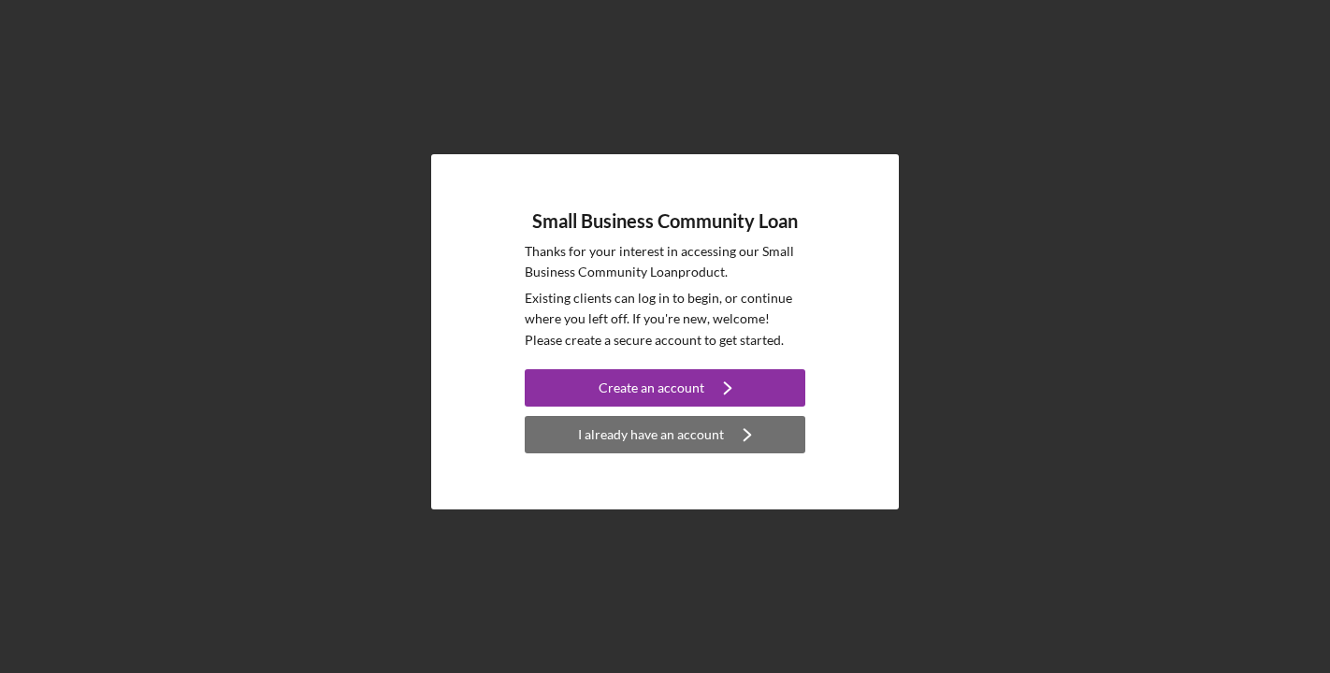
click at [699, 440] on div "I already have an account" at bounding box center [651, 434] width 146 height 37
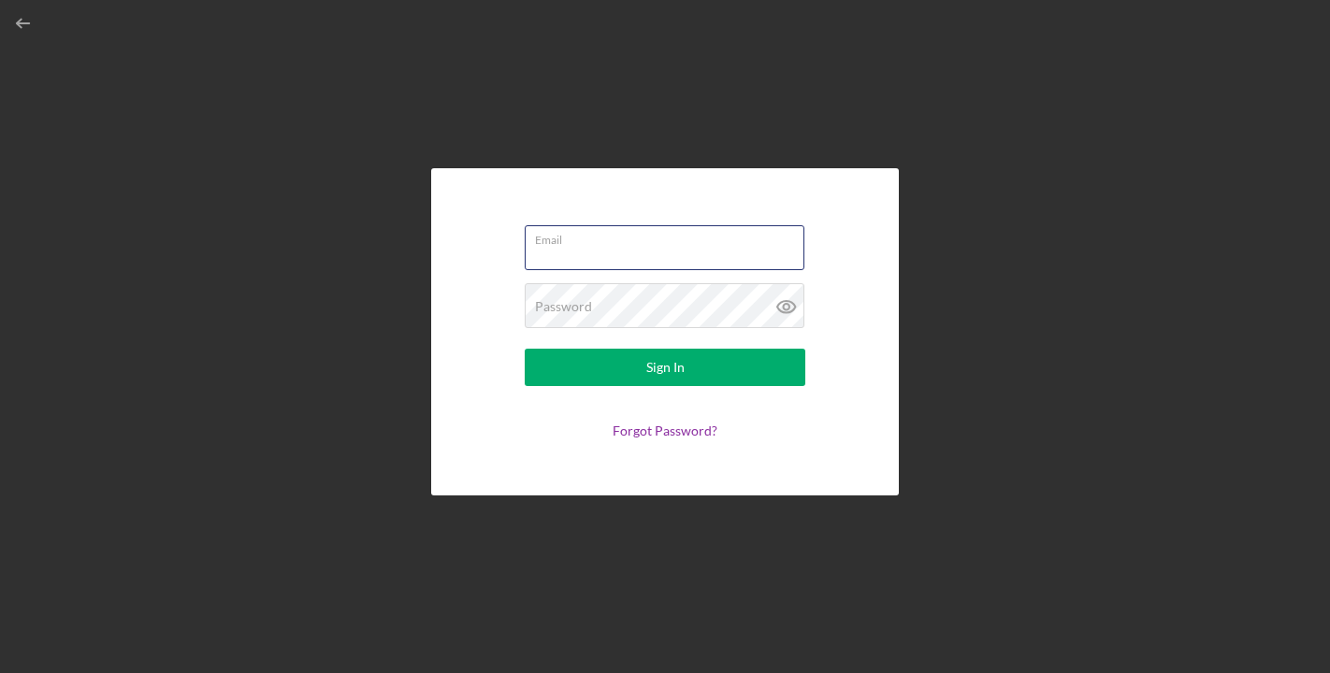
type input "antonia4@mac.com"
click at [788, 303] on icon at bounding box center [786, 306] width 47 height 47
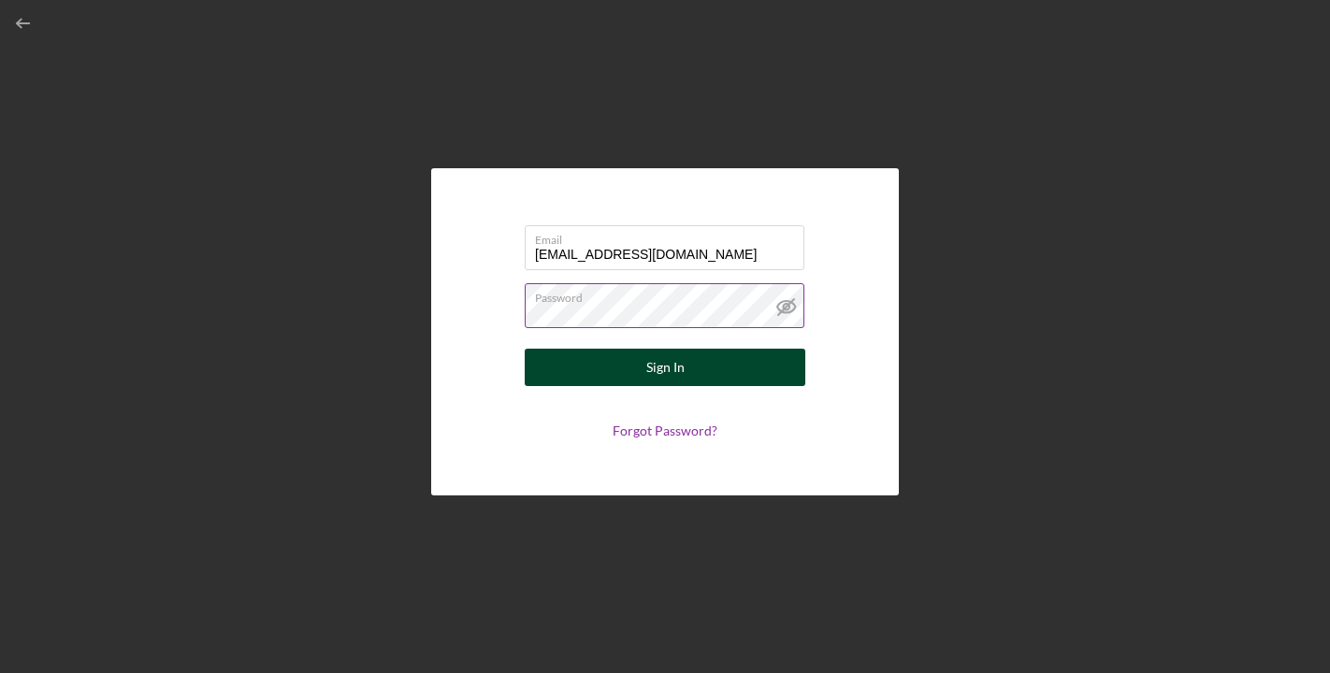
click at [685, 378] on button "Sign In" at bounding box center [665, 367] width 281 height 37
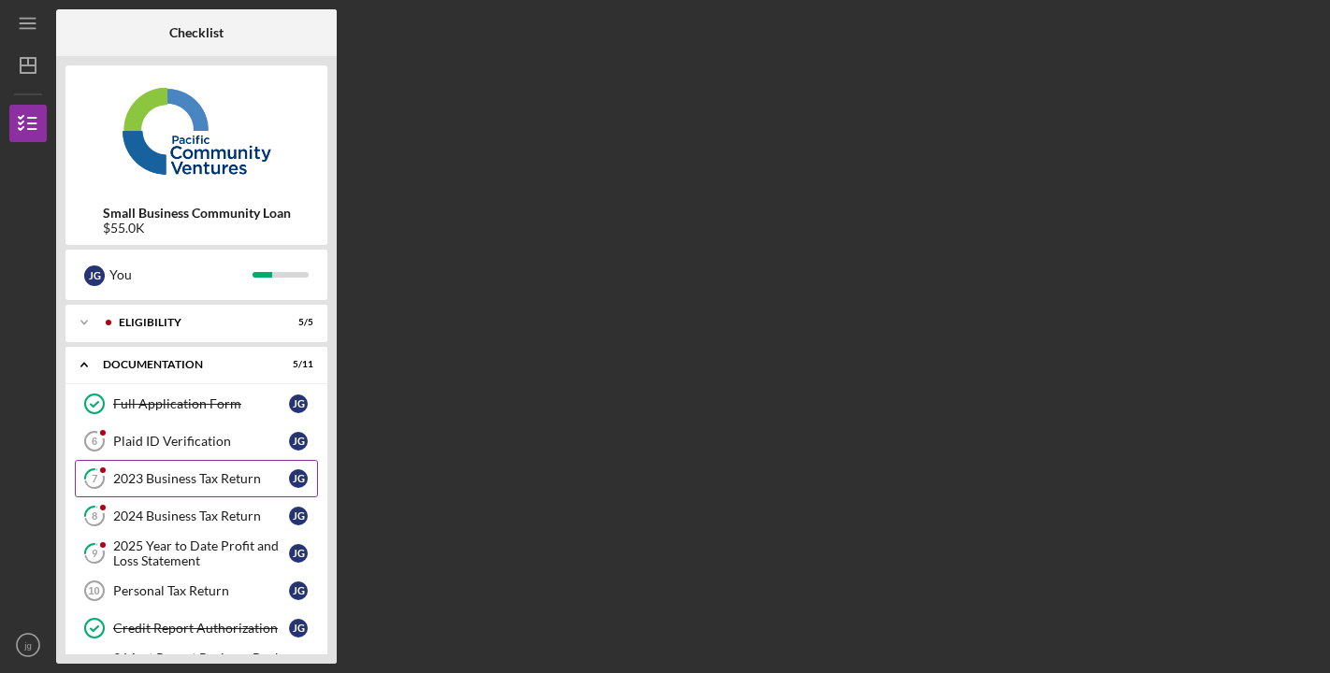
click at [210, 480] on div "2023 Business Tax Return" at bounding box center [201, 478] width 176 height 15
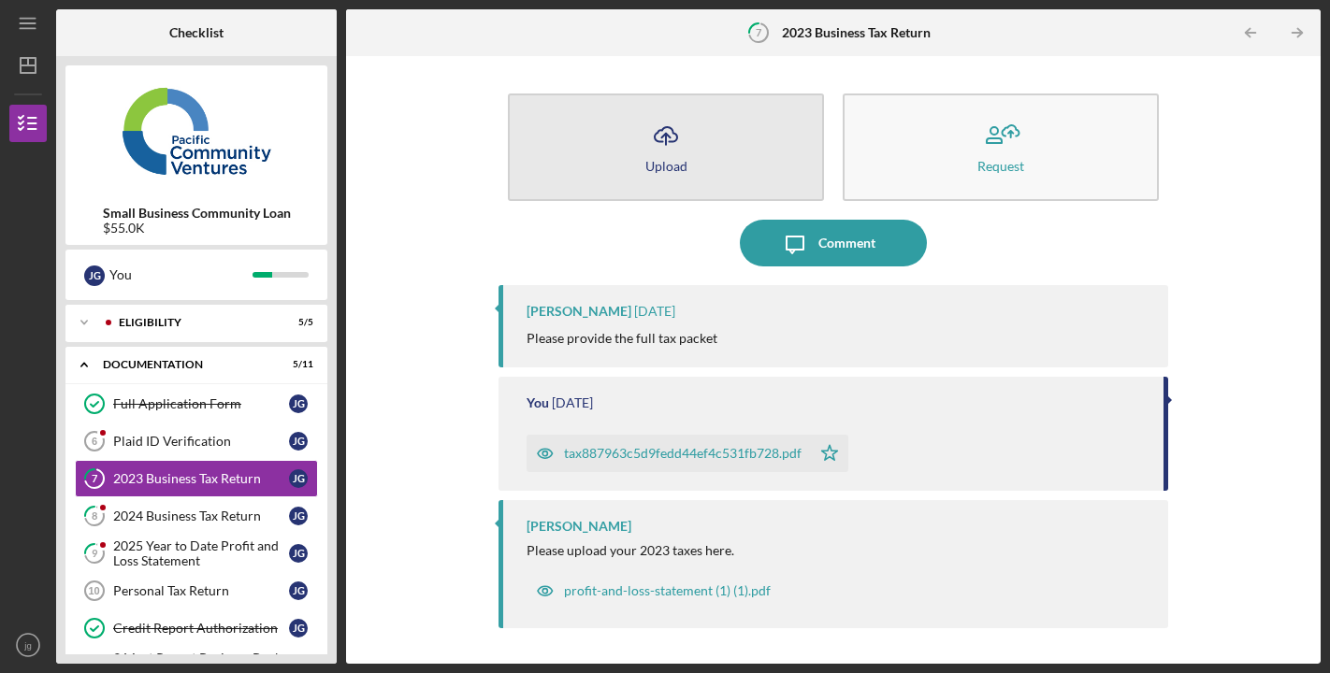
click at [663, 162] on div "Upload" at bounding box center [666, 166] width 42 height 14
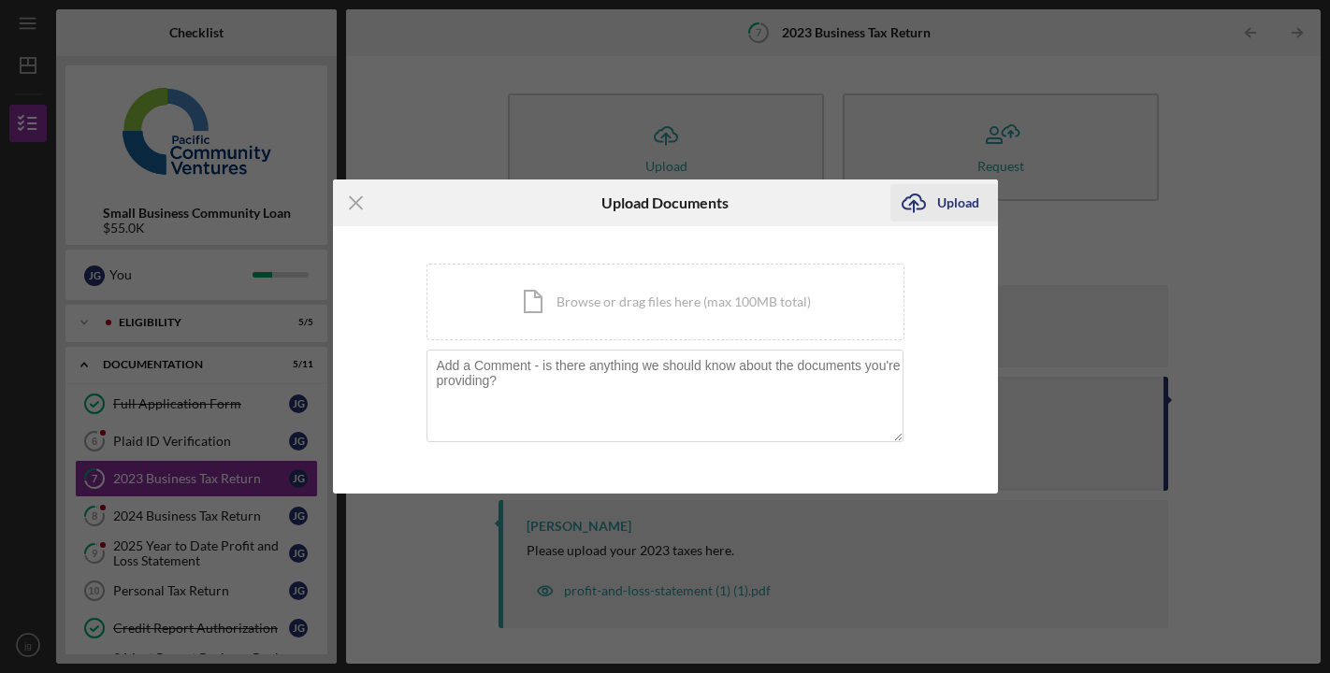
click at [910, 200] on icon "Icon/Upload" at bounding box center [913, 203] width 47 height 47
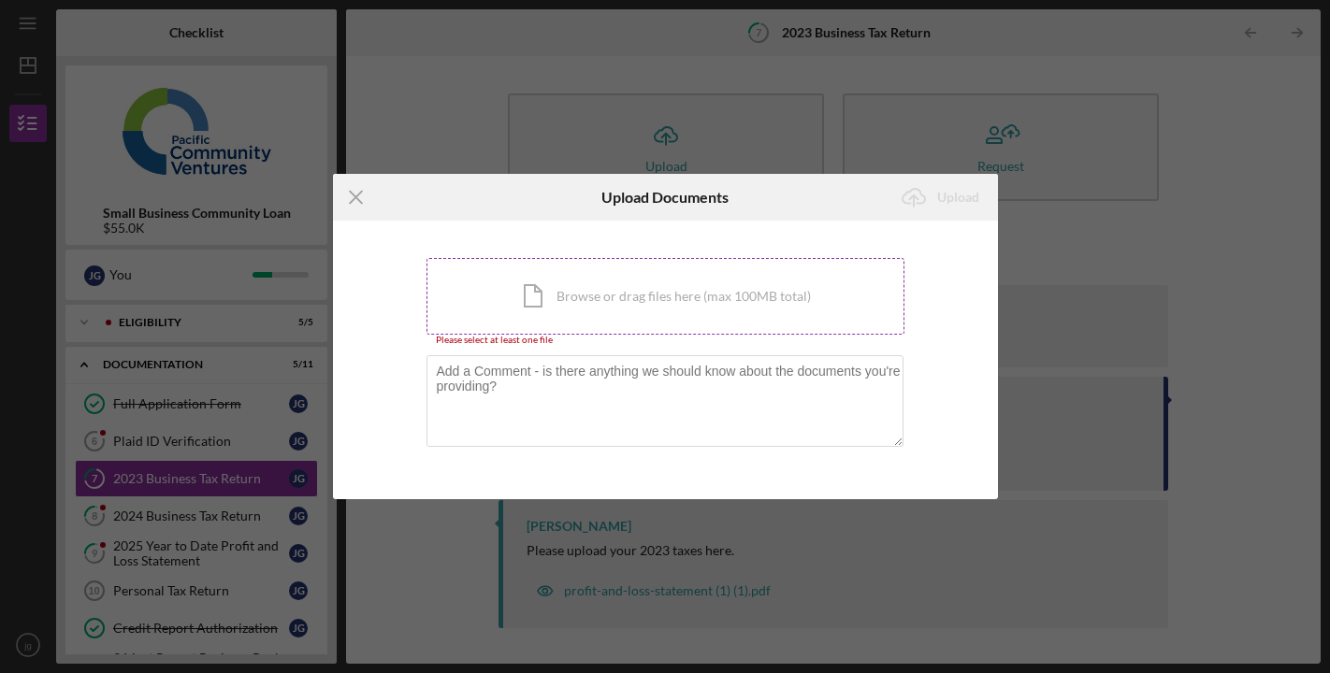
click at [645, 304] on div "Icon/Document Browse or drag files here (max 100MB total) Tap to choose files o…" at bounding box center [665, 296] width 478 height 77
click at [353, 195] on icon "Icon/Menu Close" at bounding box center [356, 197] width 47 height 47
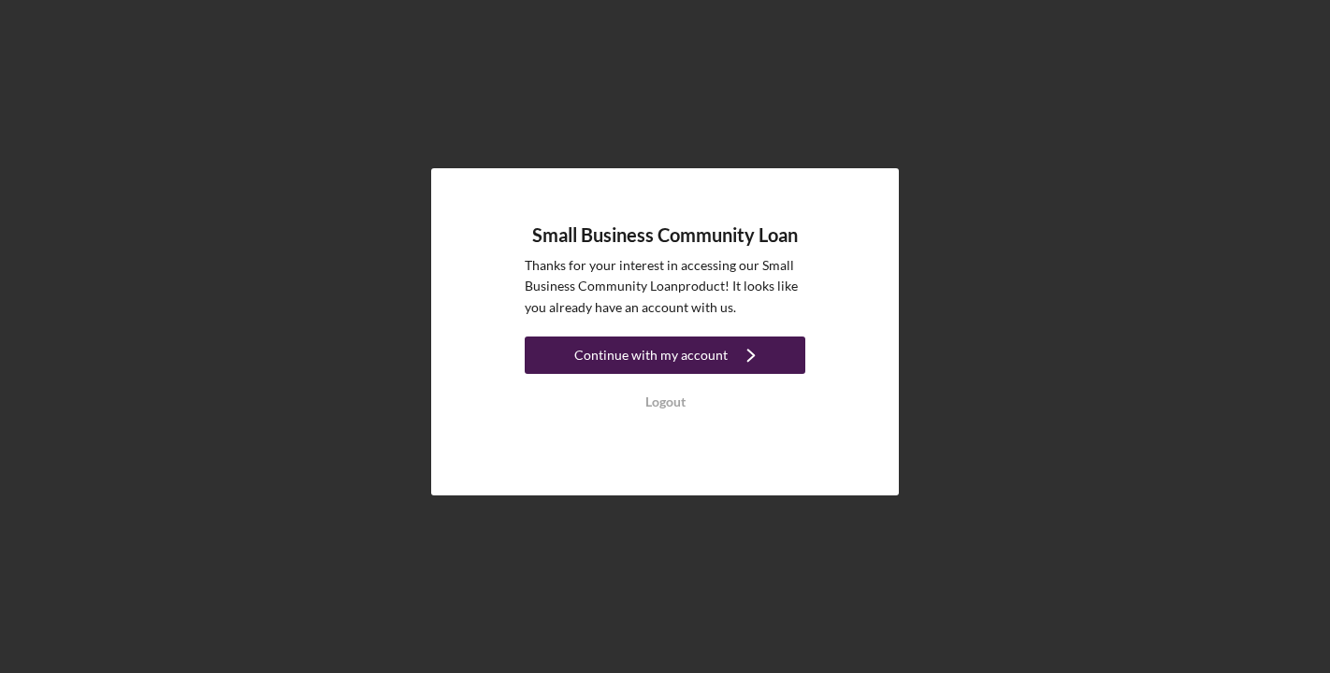
click at [701, 360] on div "Continue with my account" at bounding box center [650, 355] width 153 height 37
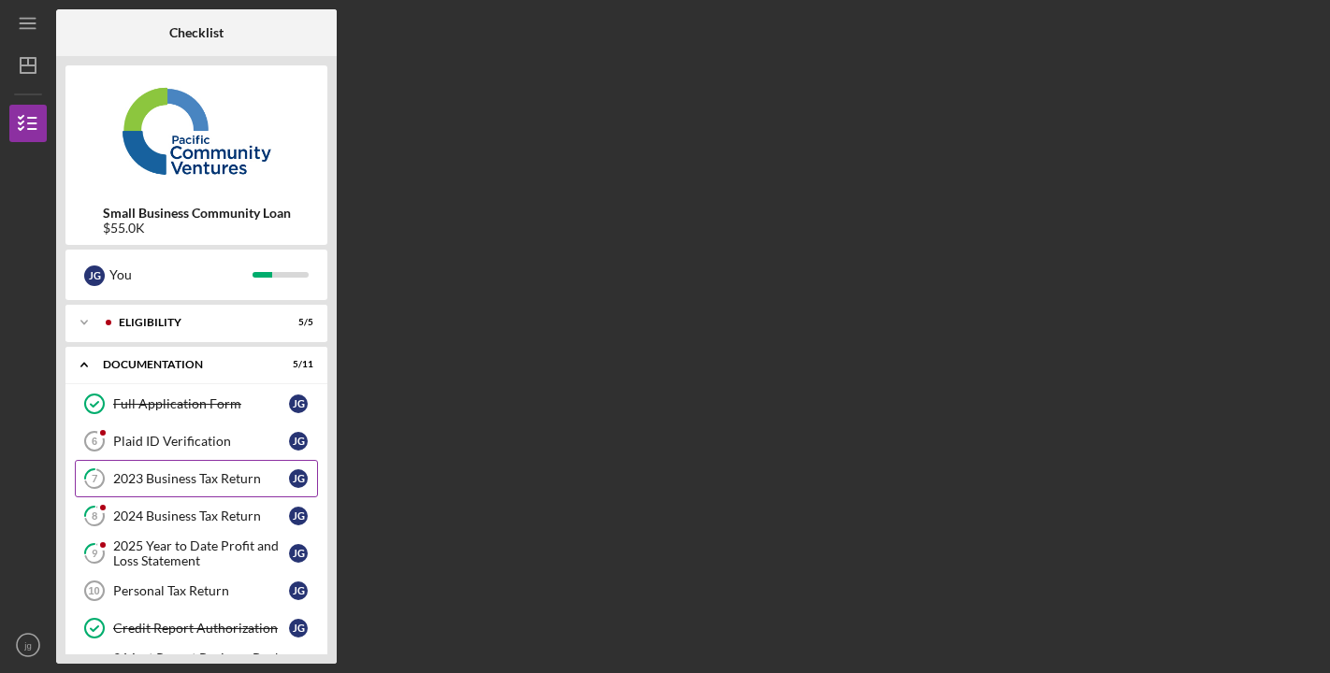
click at [188, 475] on div "2023 Business Tax Return" at bounding box center [201, 478] width 176 height 15
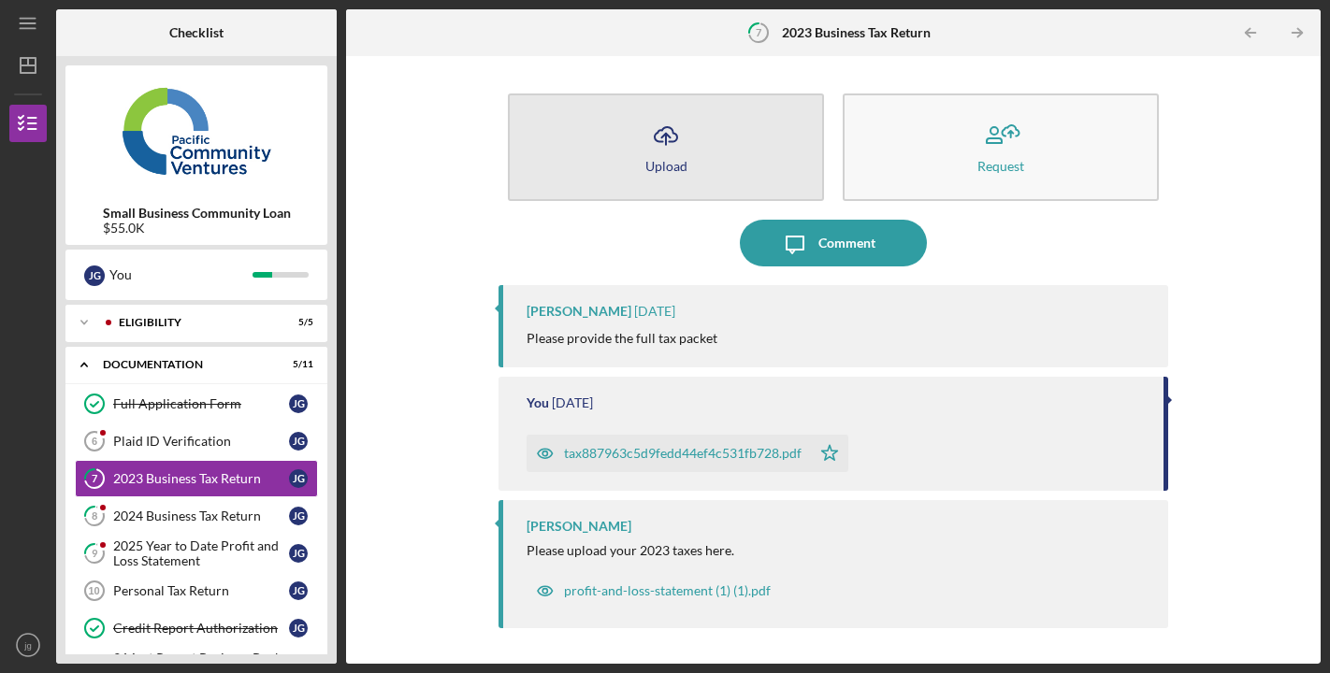
click at [657, 145] on icon "Icon/Upload" at bounding box center [665, 135] width 47 height 47
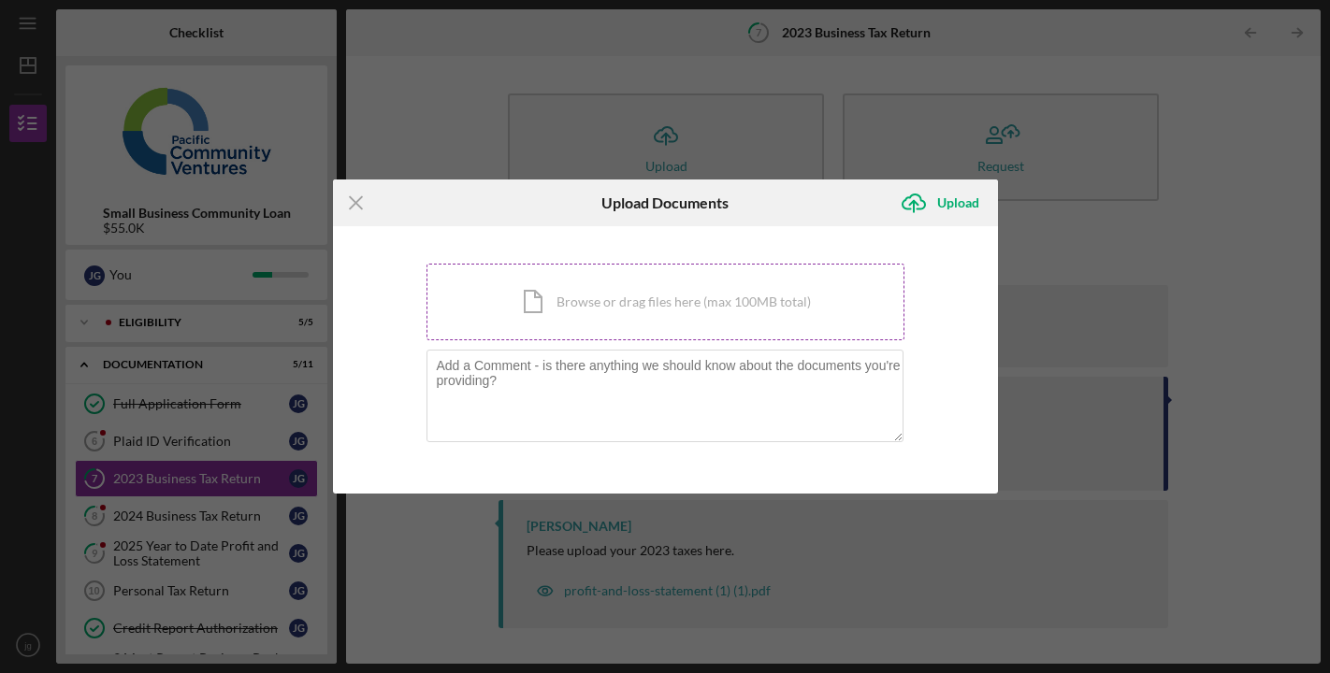
click at [534, 309] on div "Icon/Document Browse or drag files here (max 100MB total) Tap to choose files o…" at bounding box center [665, 302] width 478 height 77
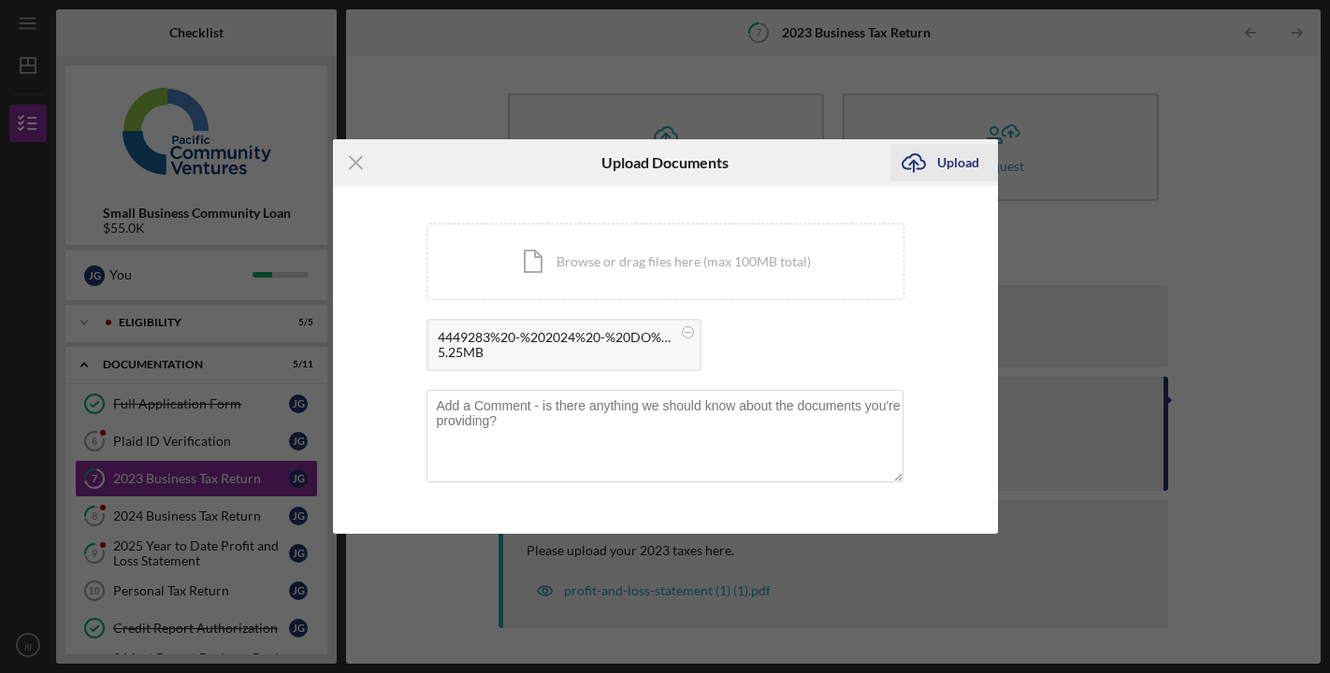
click at [952, 166] on div "Upload" at bounding box center [958, 162] width 42 height 37
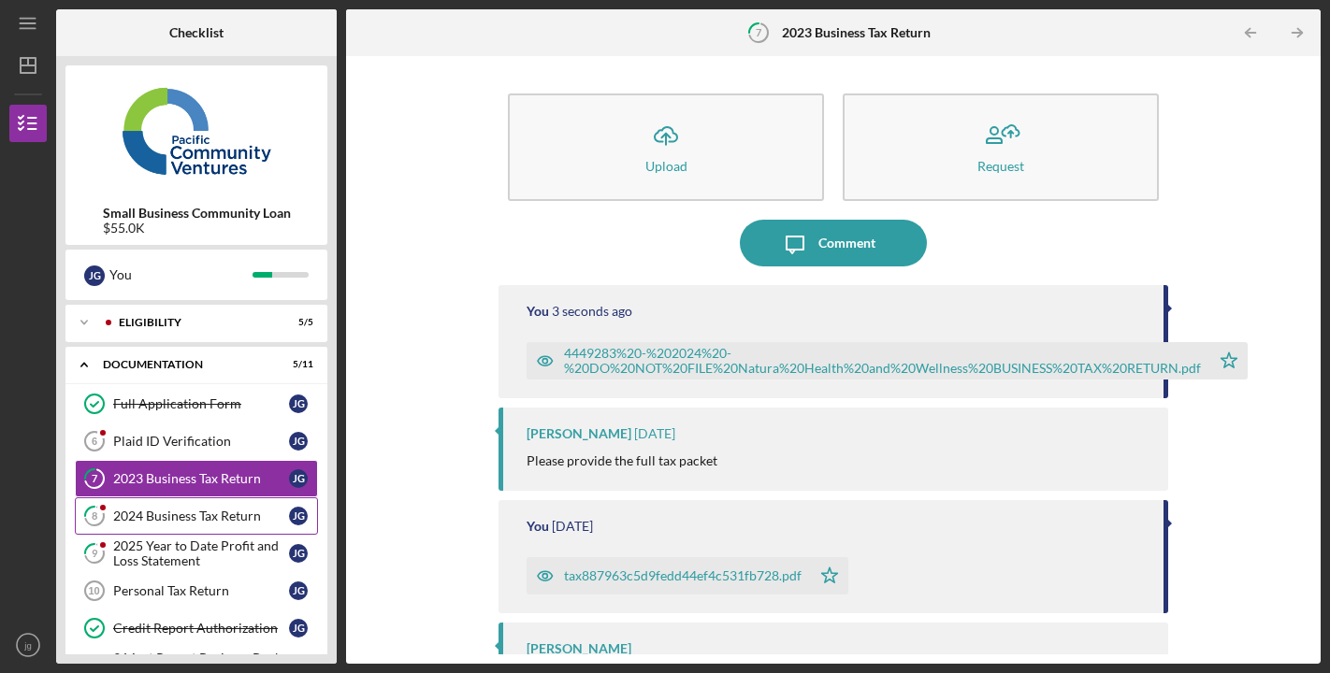
click at [233, 517] on div "2024 Business Tax Return" at bounding box center [201, 516] width 176 height 15
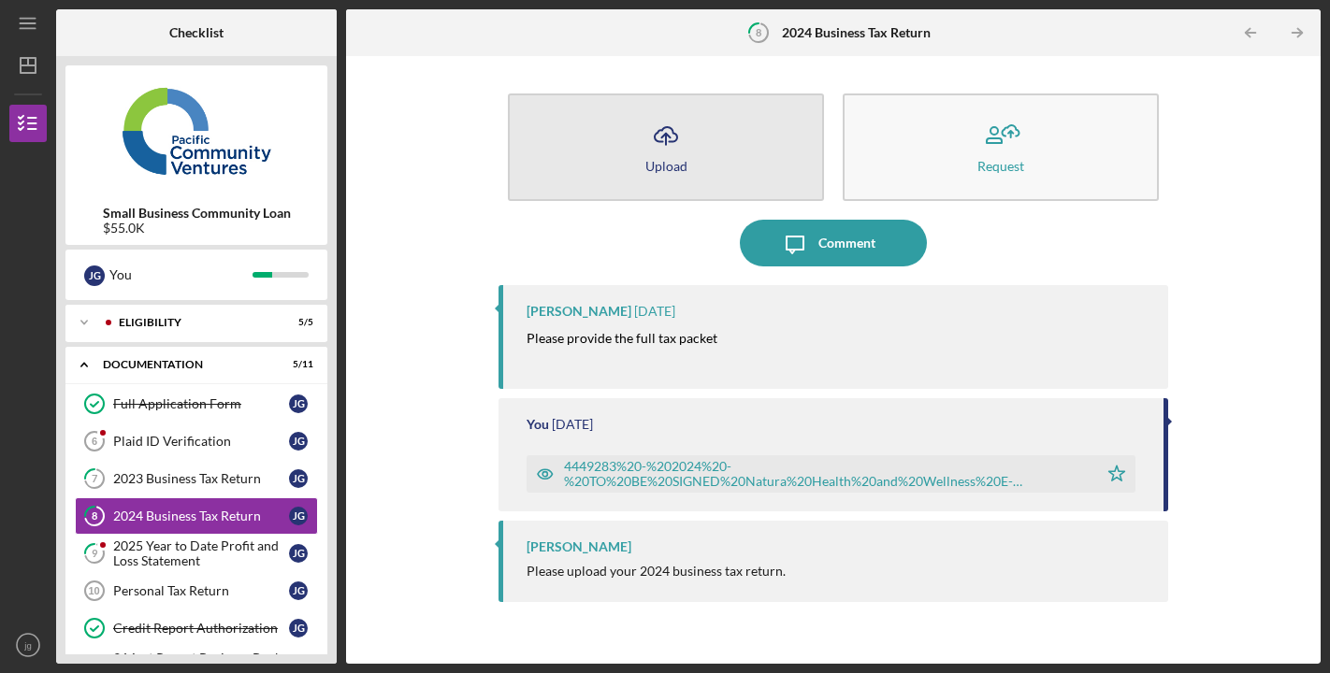
click at [640, 178] on button "Icon/Upload Upload" at bounding box center [666, 148] width 316 height 108
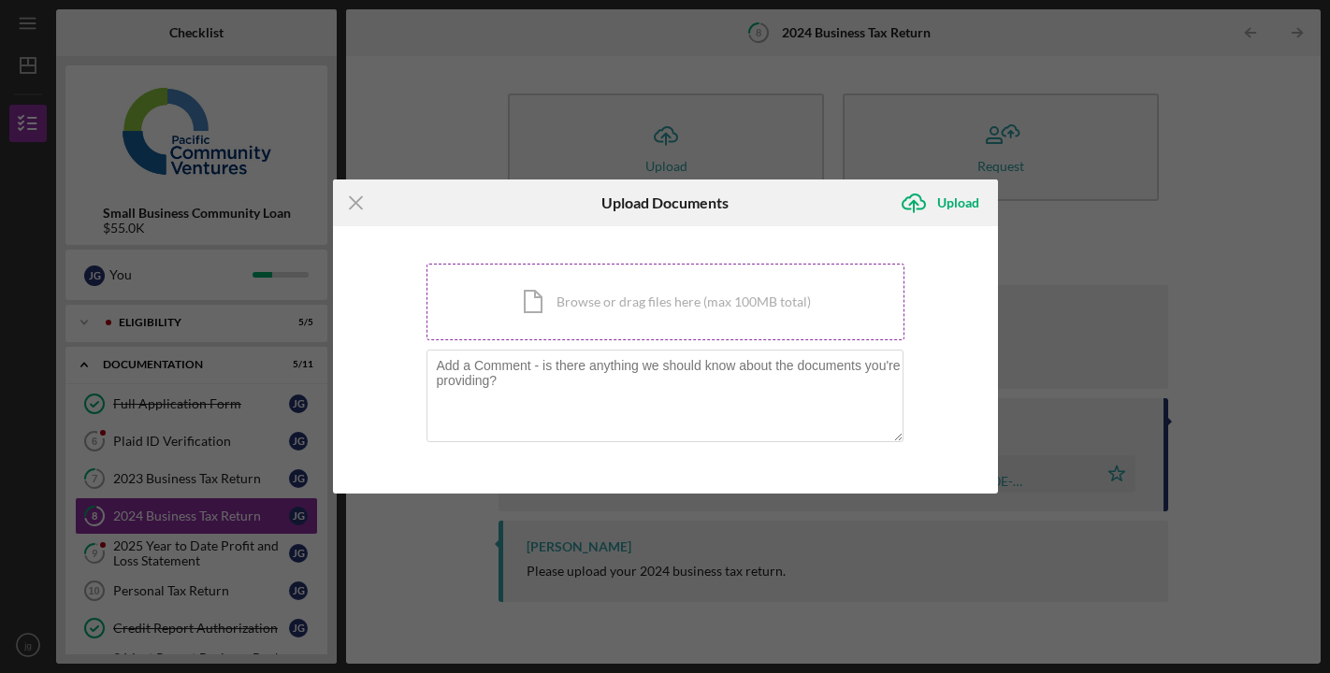
click at [659, 309] on div "Icon/Document Browse or drag files here (max 100MB total) Tap to choose files o…" at bounding box center [665, 302] width 478 height 77
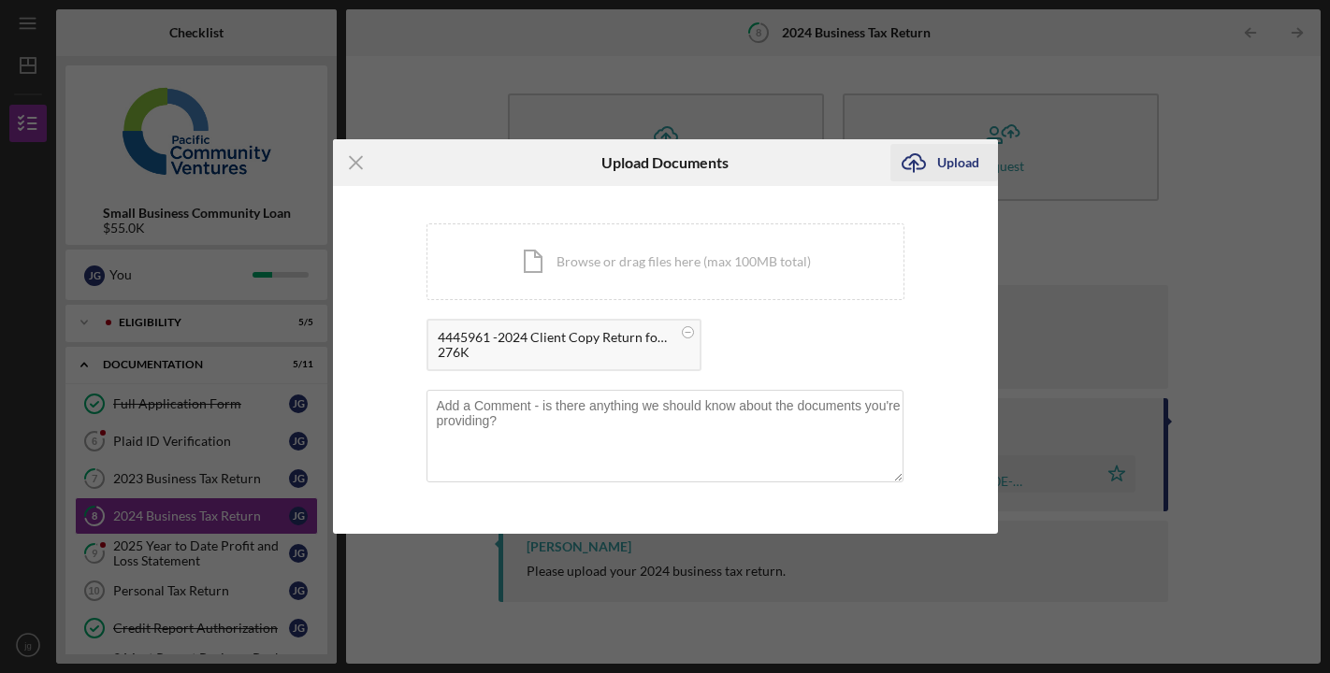
click at [961, 166] on div "Upload" at bounding box center [958, 162] width 42 height 37
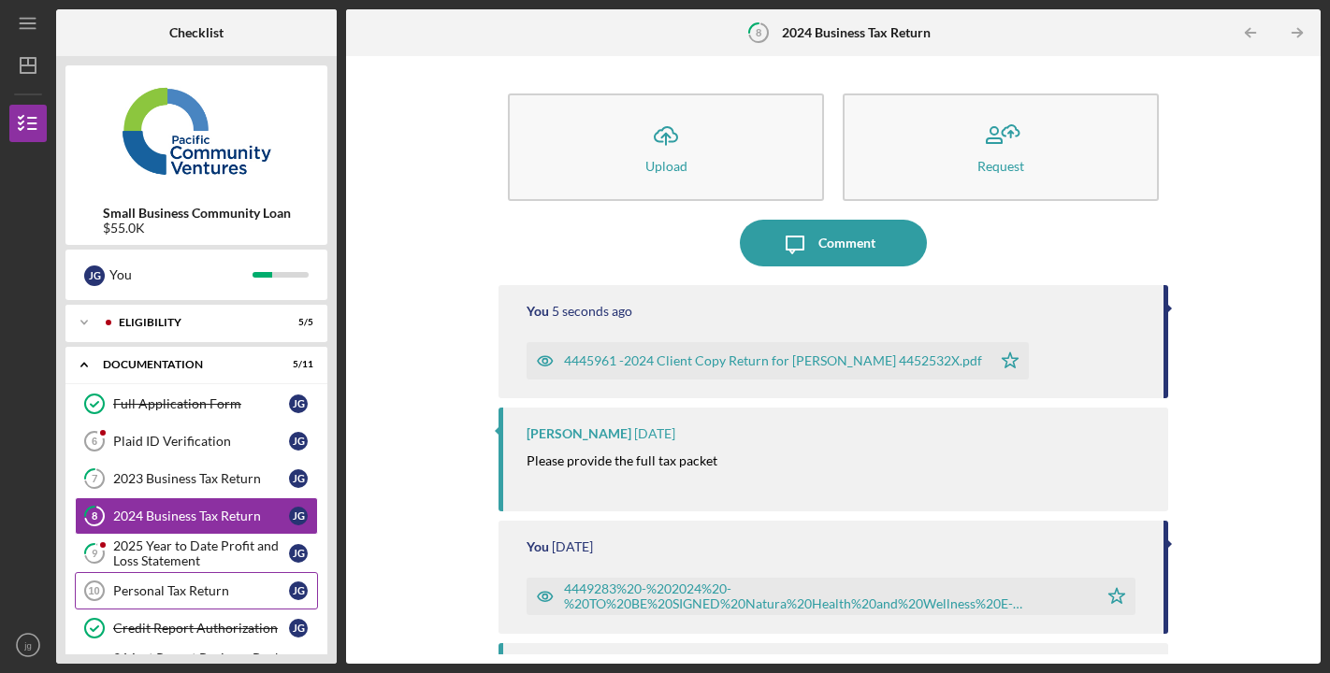
click at [207, 588] on div "Personal Tax Return" at bounding box center [201, 591] width 176 height 15
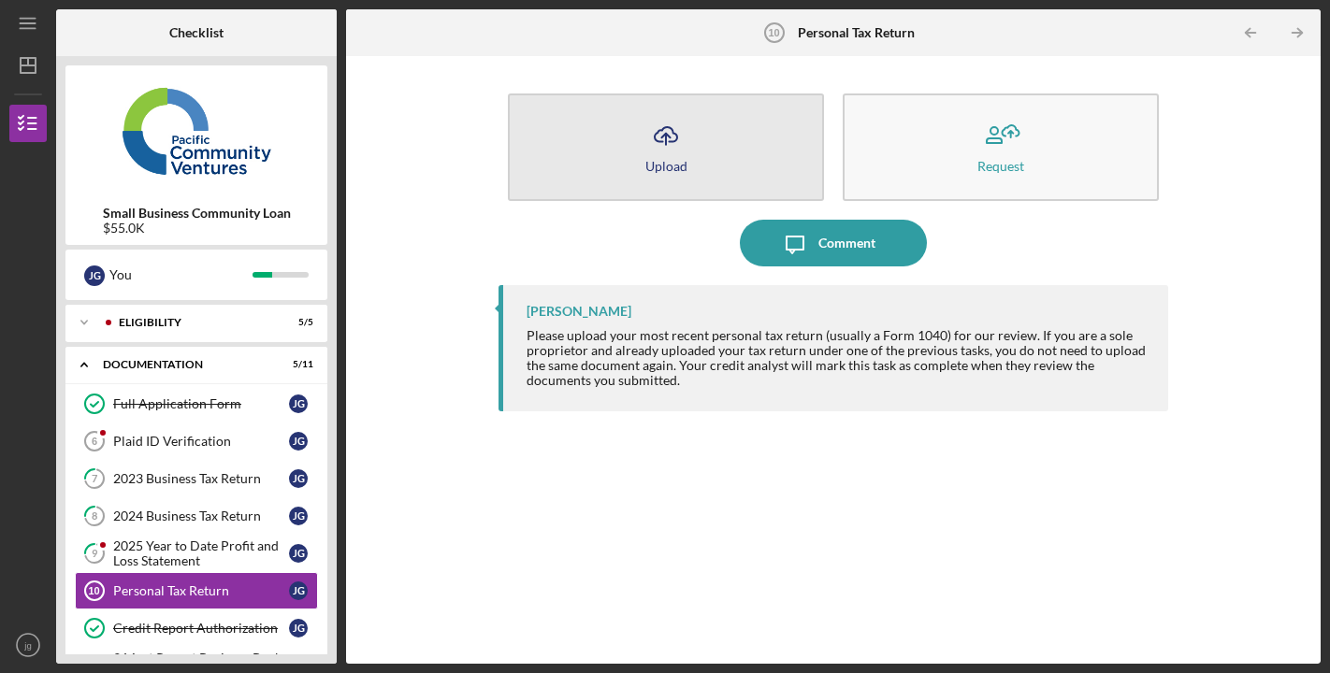
click at [699, 161] on button "Icon/Upload Upload" at bounding box center [666, 148] width 316 height 108
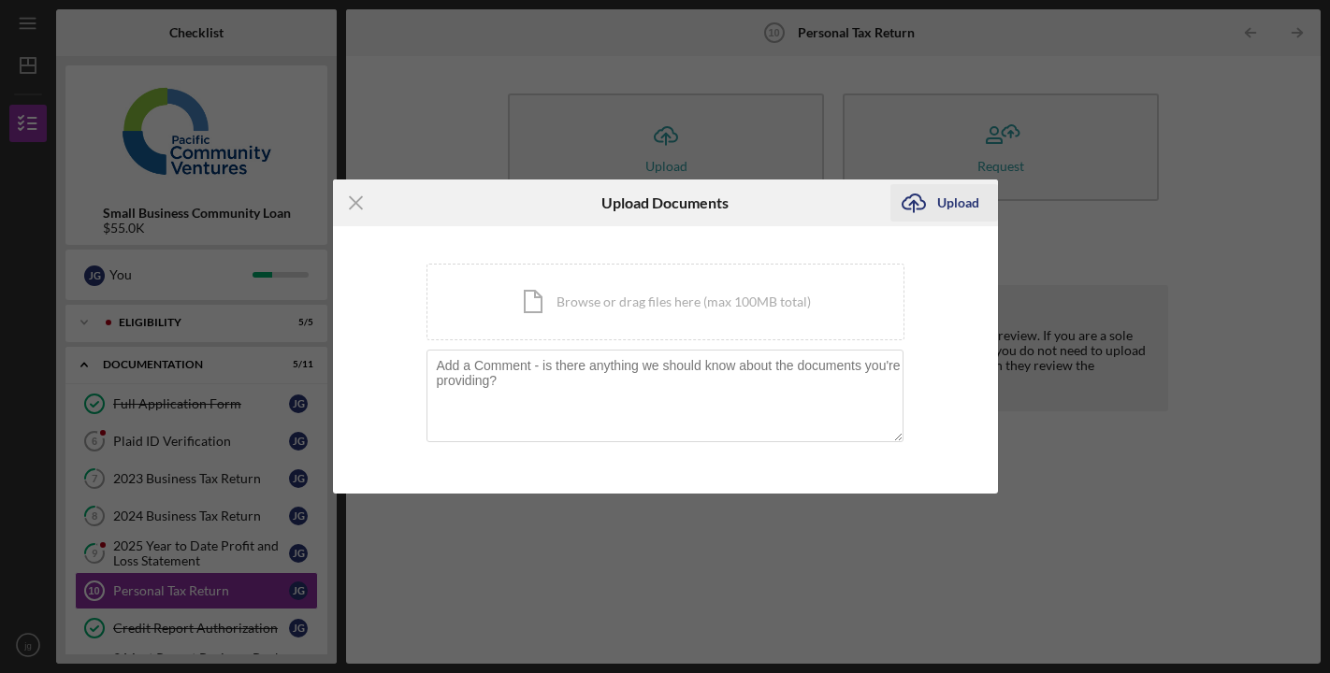
click at [930, 202] on icon "Icon/Upload" at bounding box center [913, 203] width 47 height 47
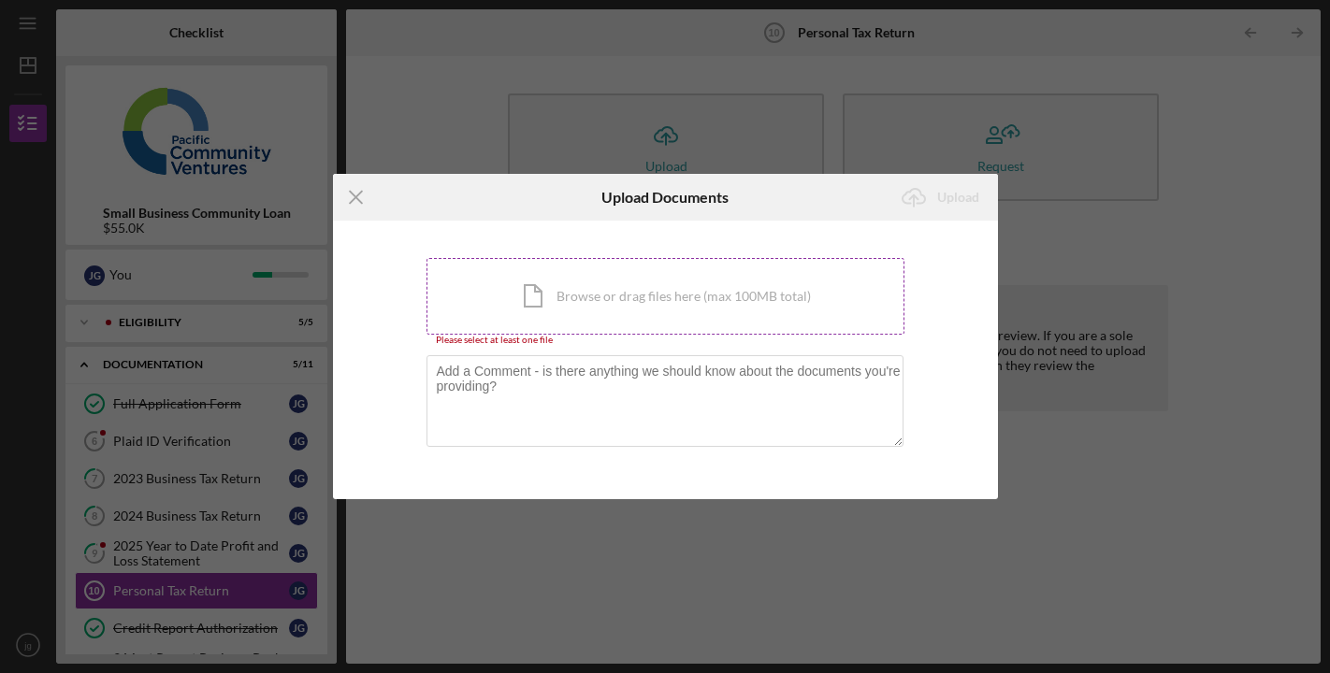
click at [701, 295] on div "Icon/Document Browse or drag files here (max 100MB total) Tap to choose files o…" at bounding box center [665, 296] width 478 height 77
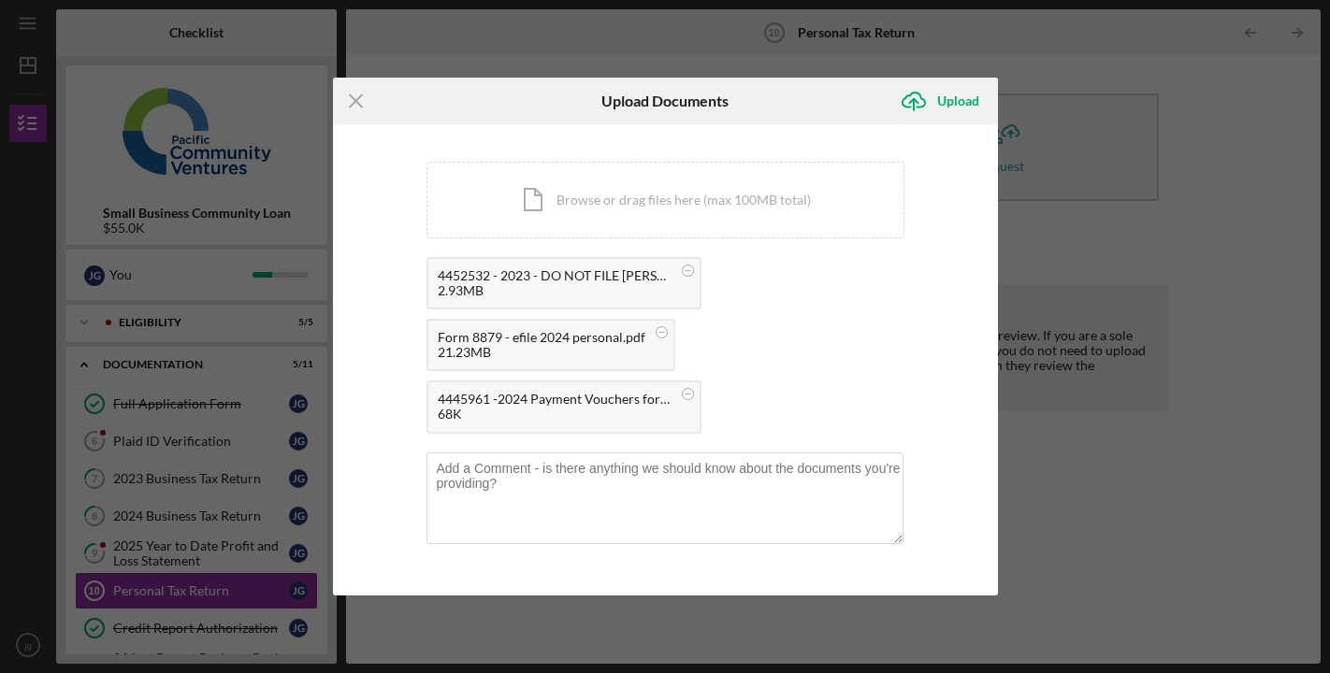
click at [427, 400] on div "4445961 -2024 Payment Vouchers for Jane Gajano-Blythe 4452532X.pdf 68K" at bounding box center [563, 407] width 275 height 52
click at [589, 348] on div "21.23MB" at bounding box center [542, 352] width 208 height 15
click at [684, 276] on circle at bounding box center [687, 270] width 11 height 11
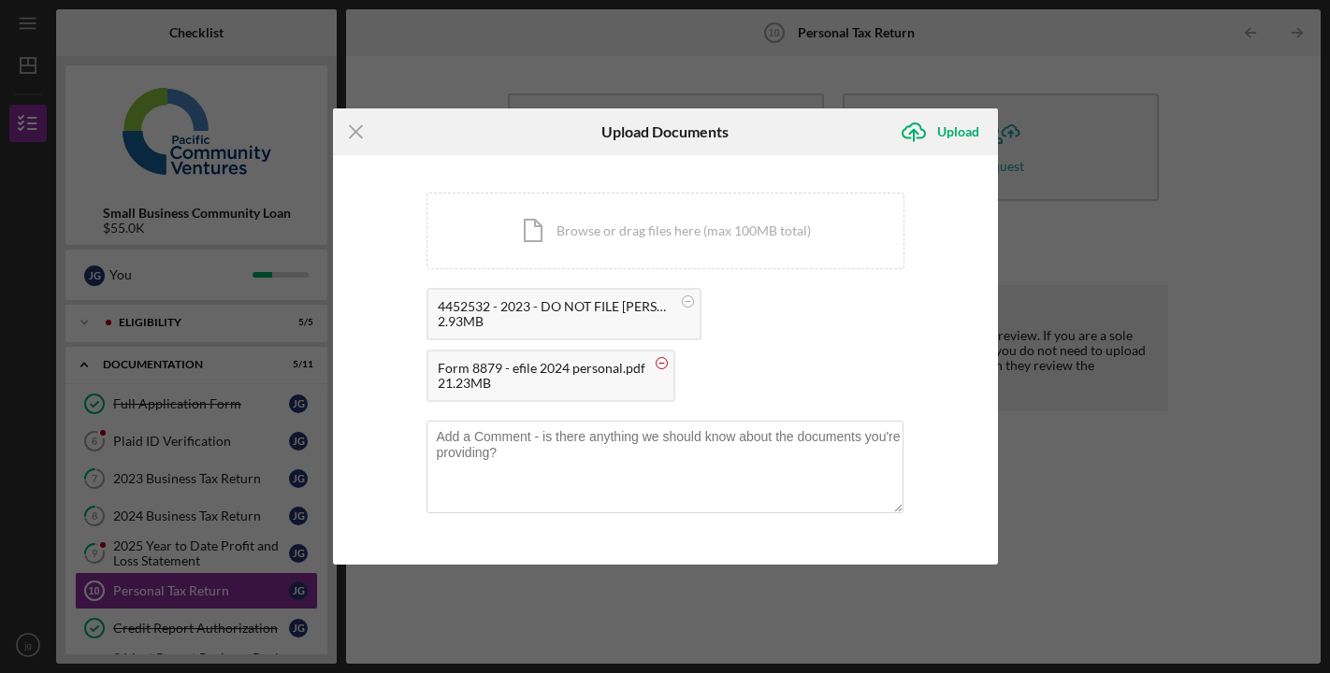
click at [682, 308] on circle at bounding box center [687, 301] width 11 height 11
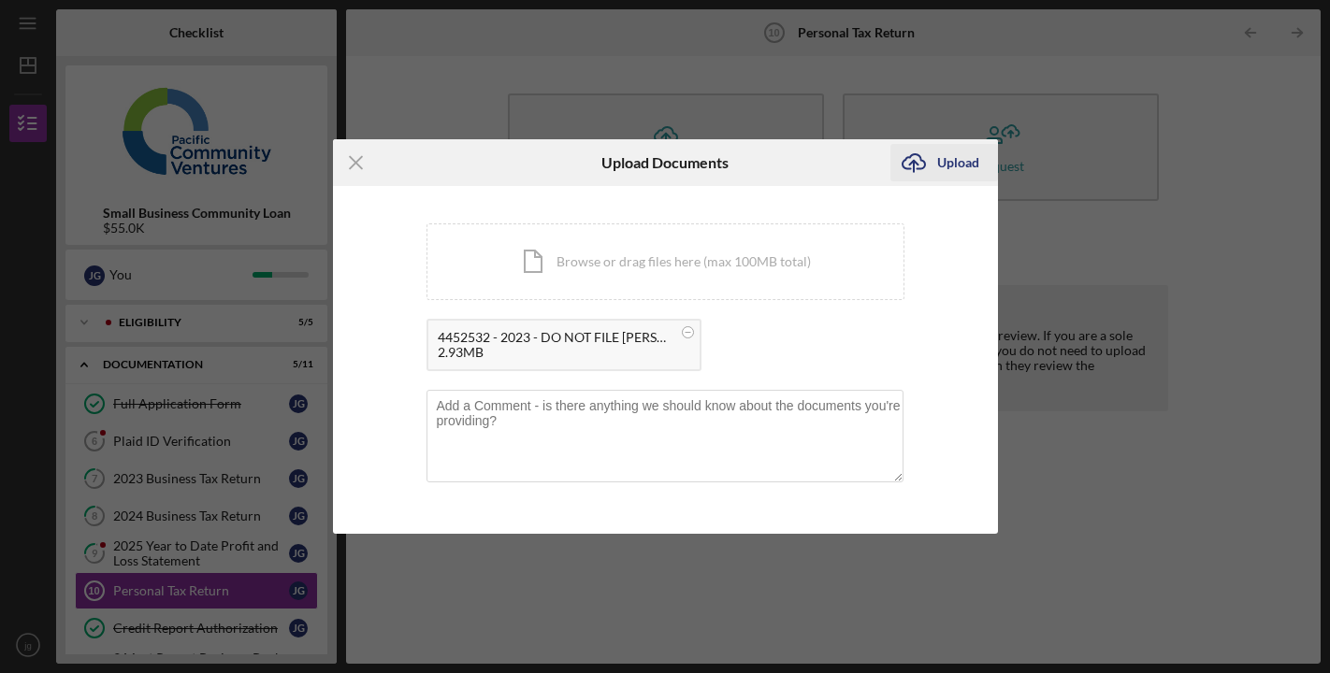
click at [915, 158] on icon "Icon/Upload" at bounding box center [913, 162] width 47 height 47
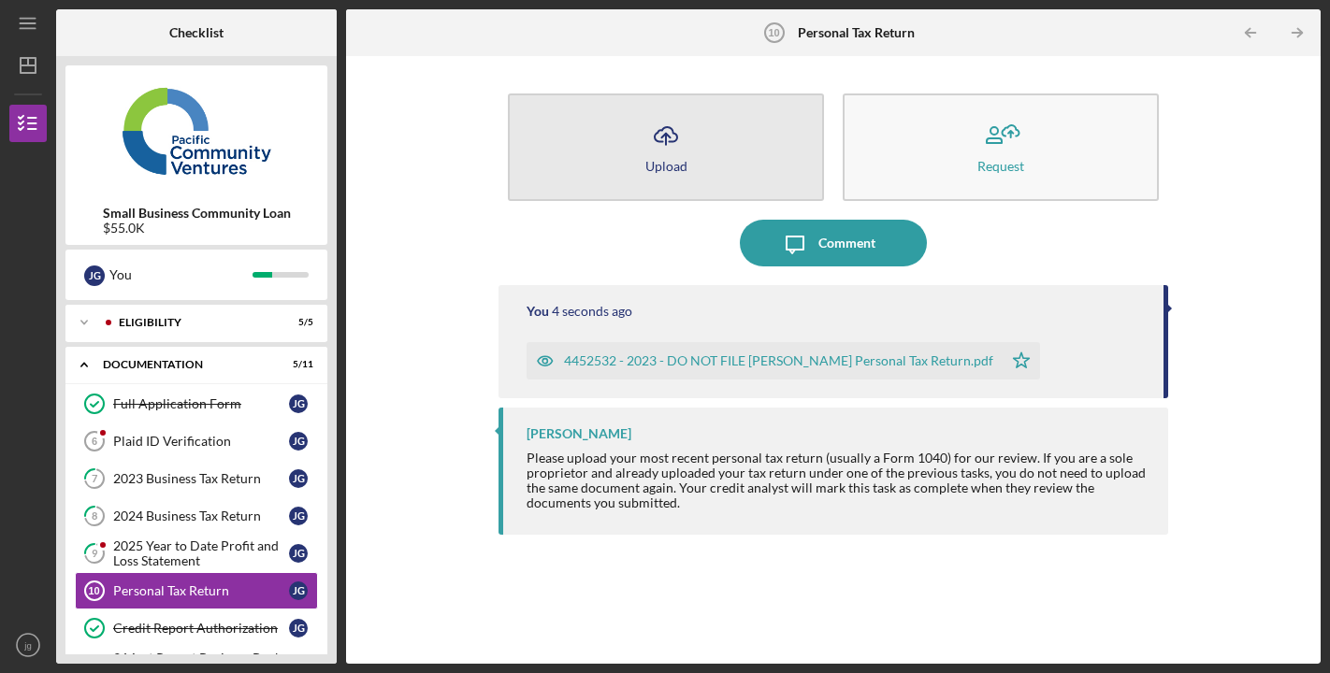
click at [724, 151] on button "Icon/Upload Upload" at bounding box center [666, 148] width 316 height 108
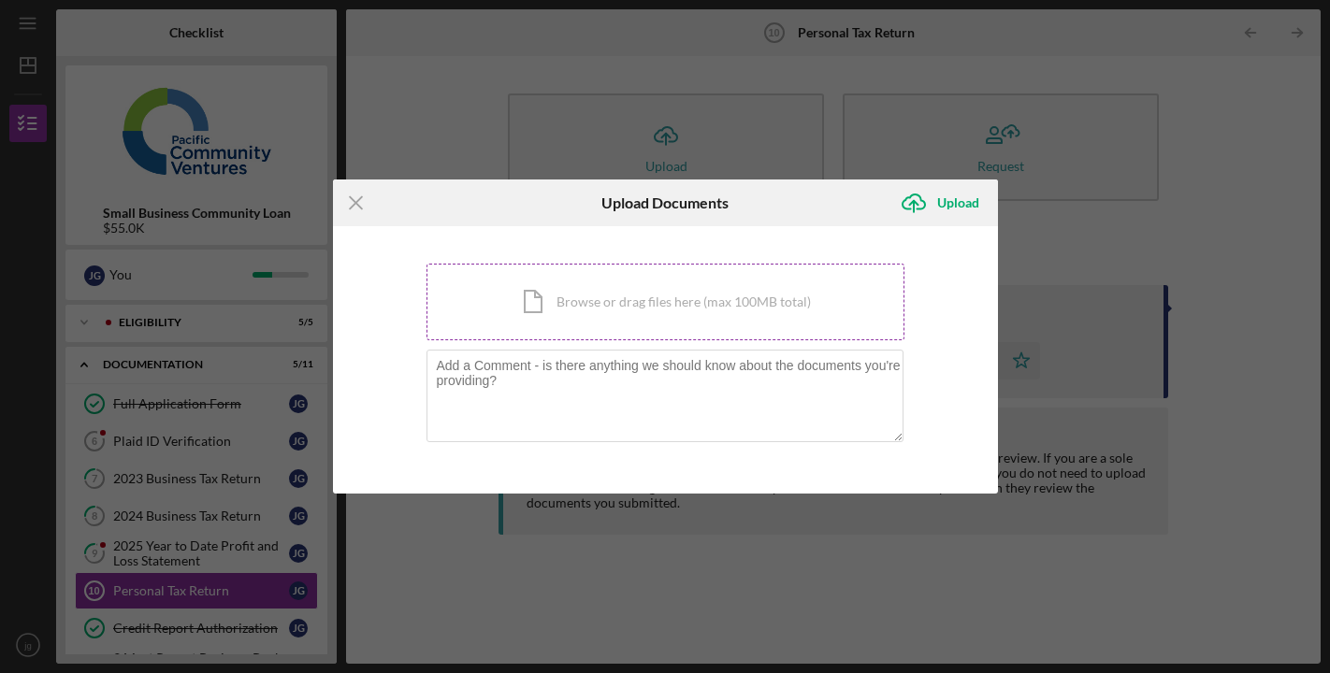
click at [628, 300] on div "Icon/Document Browse or drag files here (max 100MB total) Tap to choose files o…" at bounding box center [665, 302] width 478 height 77
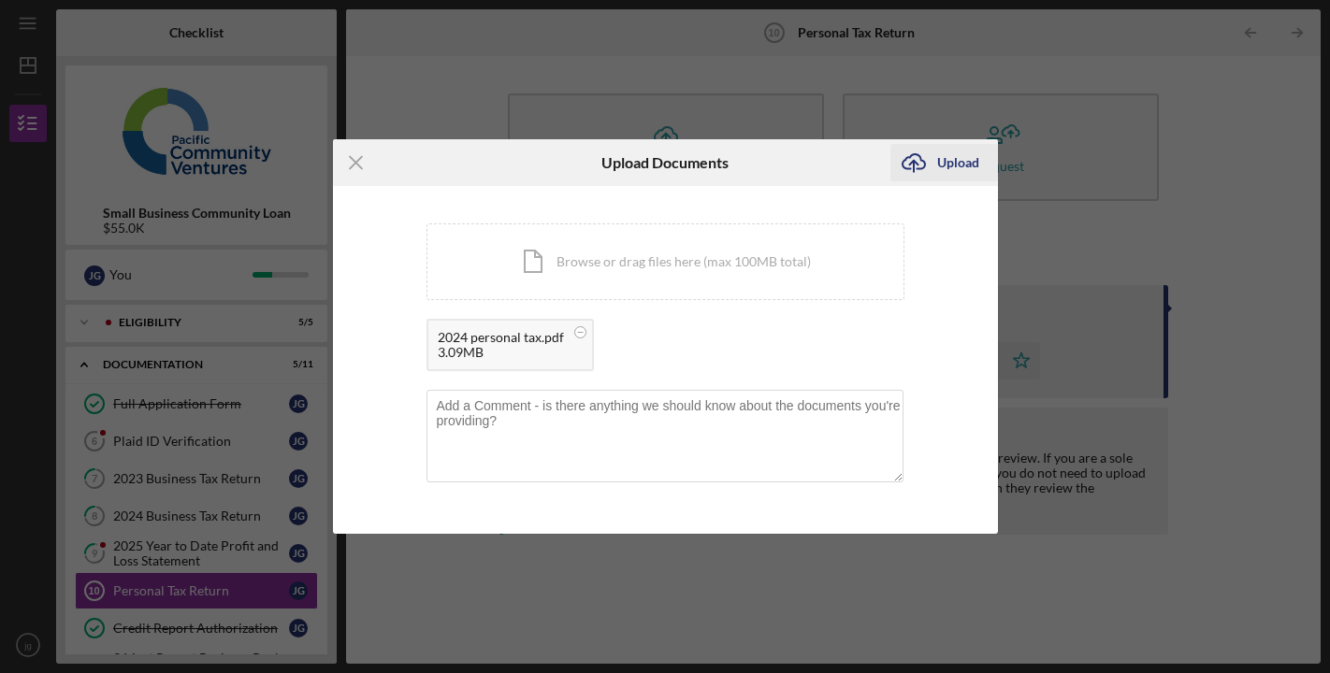
click at [963, 158] on div "Upload" at bounding box center [958, 162] width 42 height 37
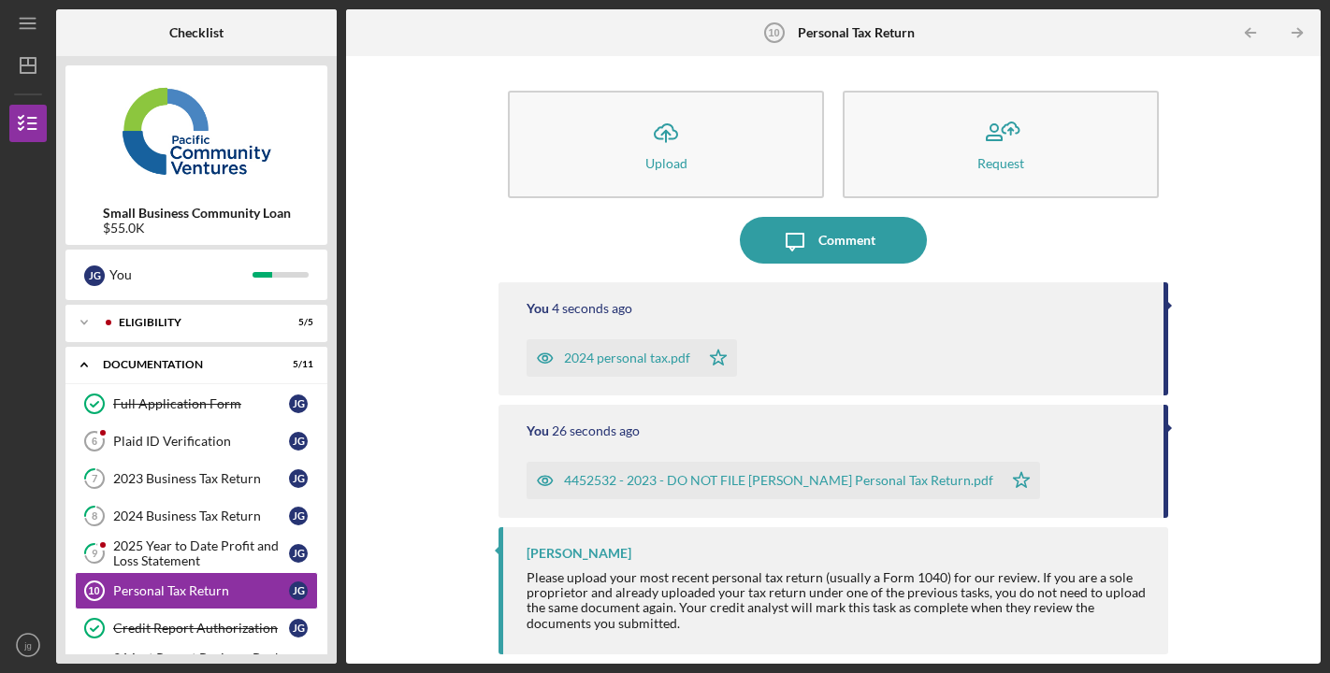
scroll to position [2, 0]
click at [244, 558] on div "2025 Year to Date Profit and Loss Statement" at bounding box center [201, 554] width 176 height 30
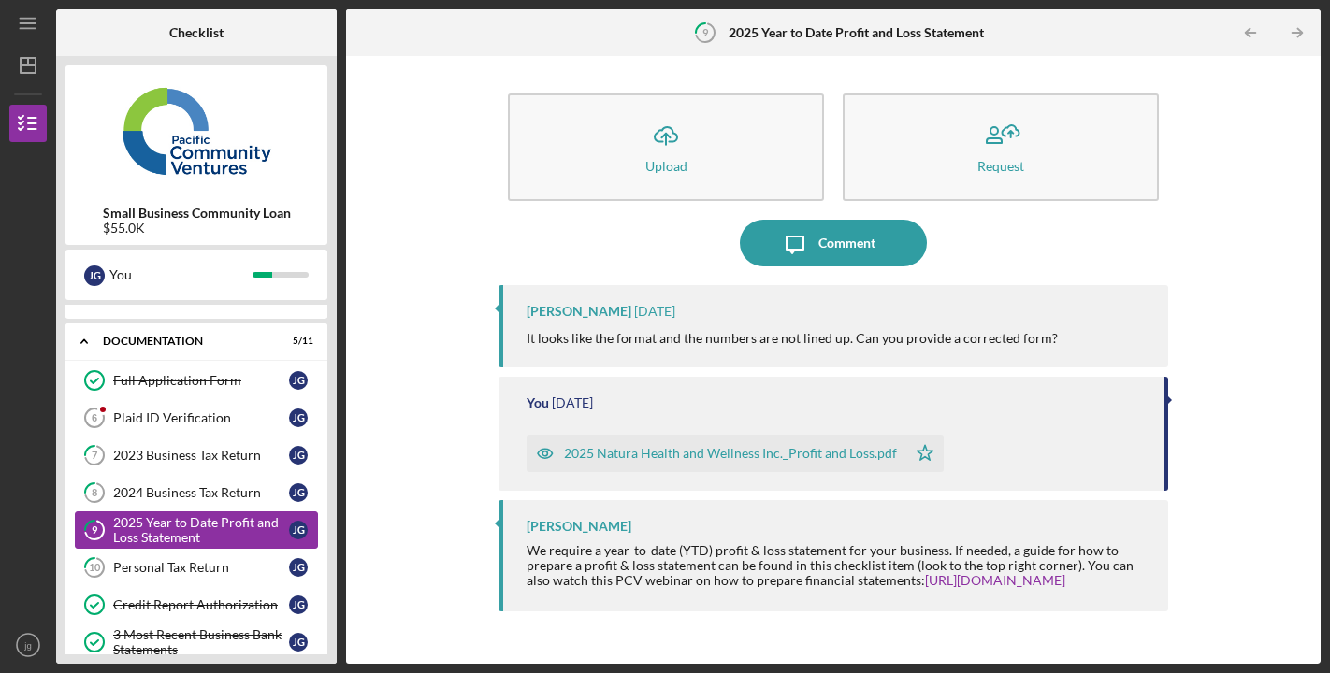
scroll to position [25, 0]
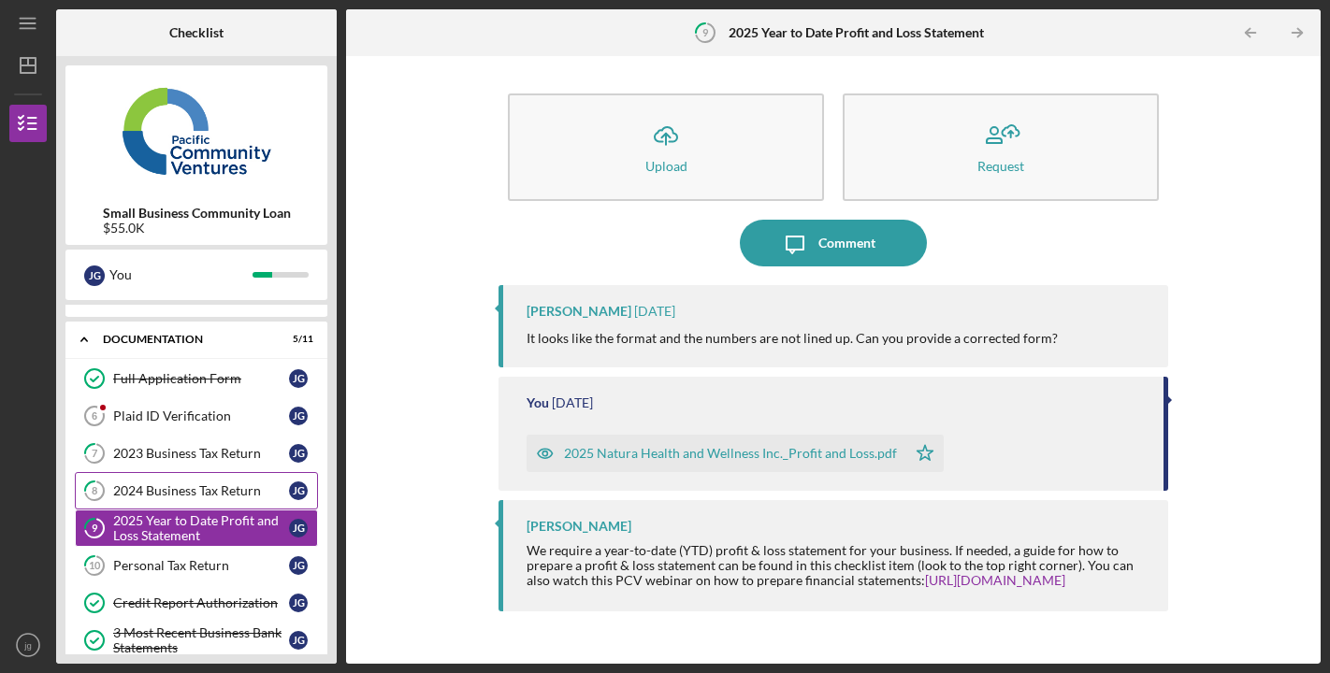
click at [230, 495] on div "2024 Business Tax Return" at bounding box center [201, 490] width 176 height 15
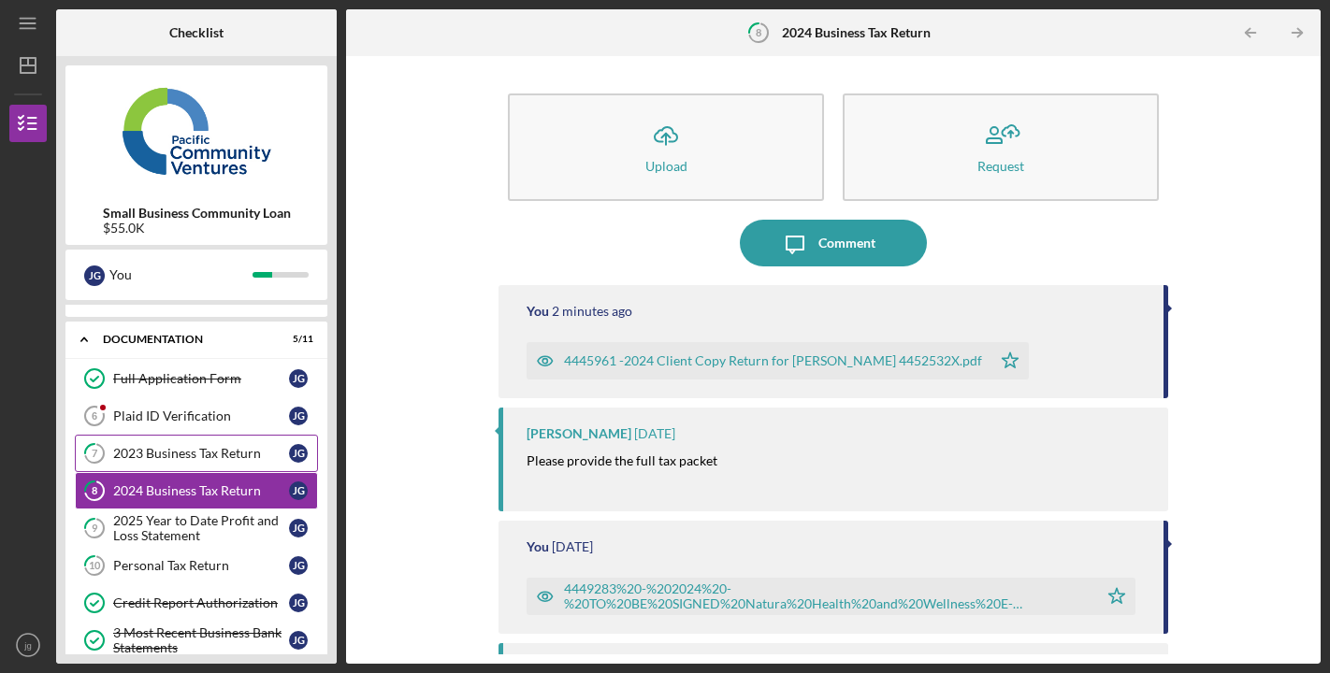
click at [218, 452] on div "2023 Business Tax Return" at bounding box center [201, 453] width 176 height 15
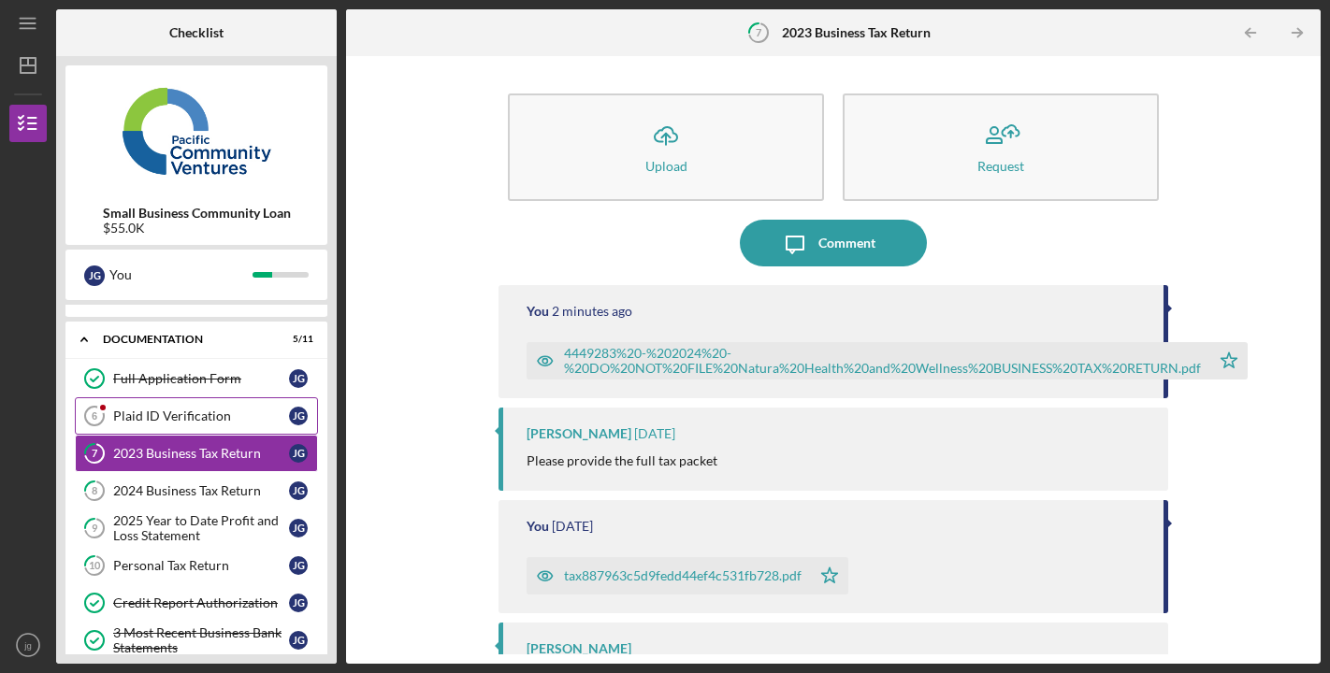
click at [205, 413] on div "Plaid ID Verification" at bounding box center [201, 416] width 176 height 15
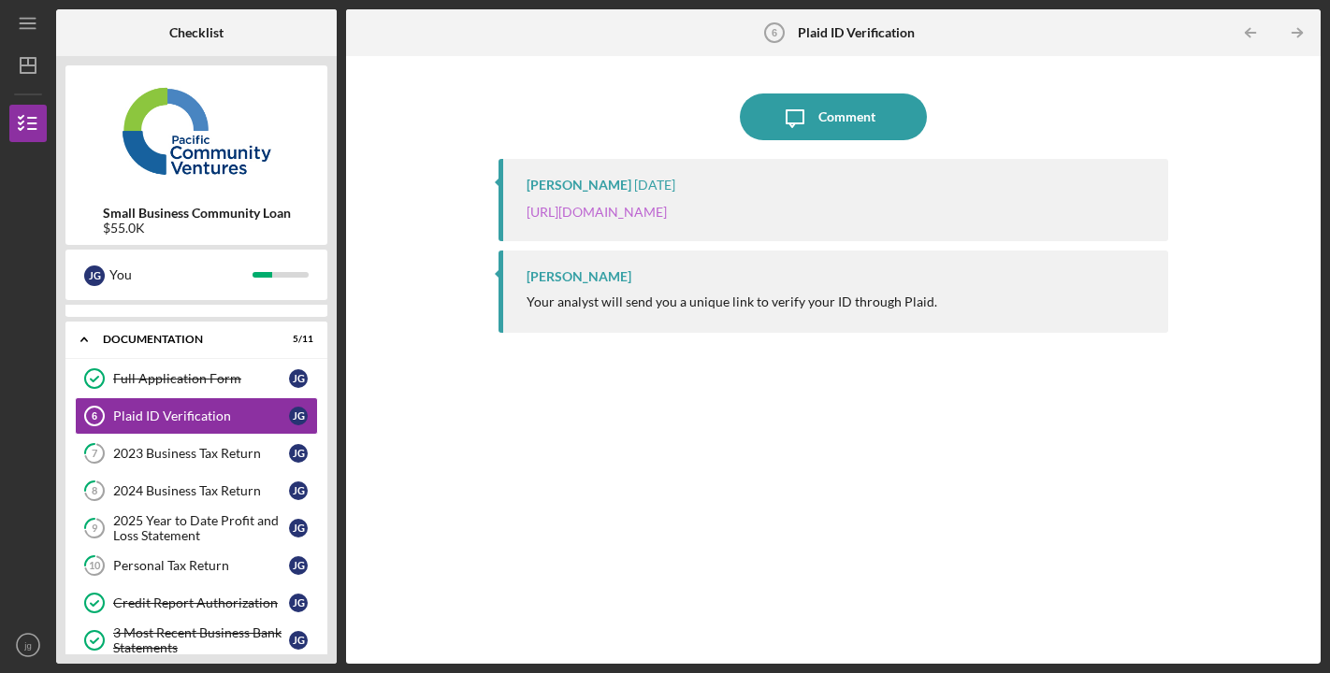
click at [667, 212] on link "https://verify.plaid.com/verify/idv_8W8LyenoNmZf1g?key=38df160317c4a34b393e6523…" at bounding box center [596, 212] width 140 height 16
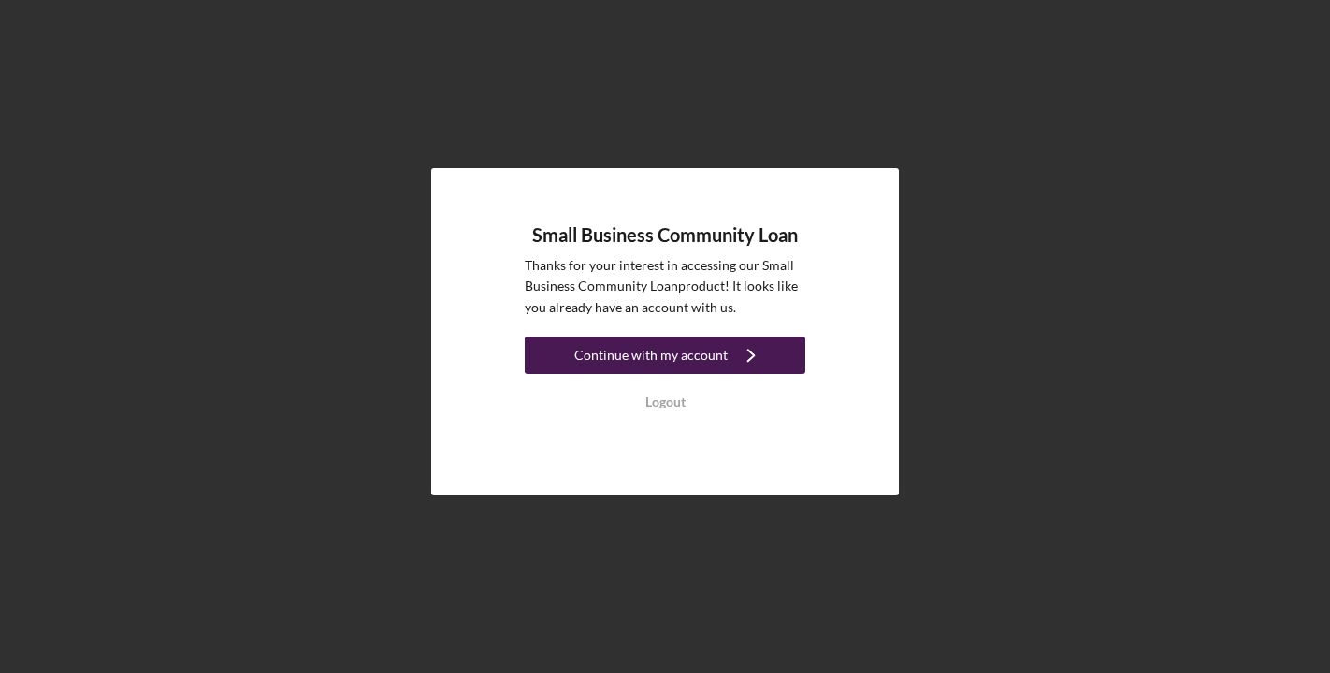
click at [609, 360] on div "Continue with my account" at bounding box center [650, 355] width 153 height 37
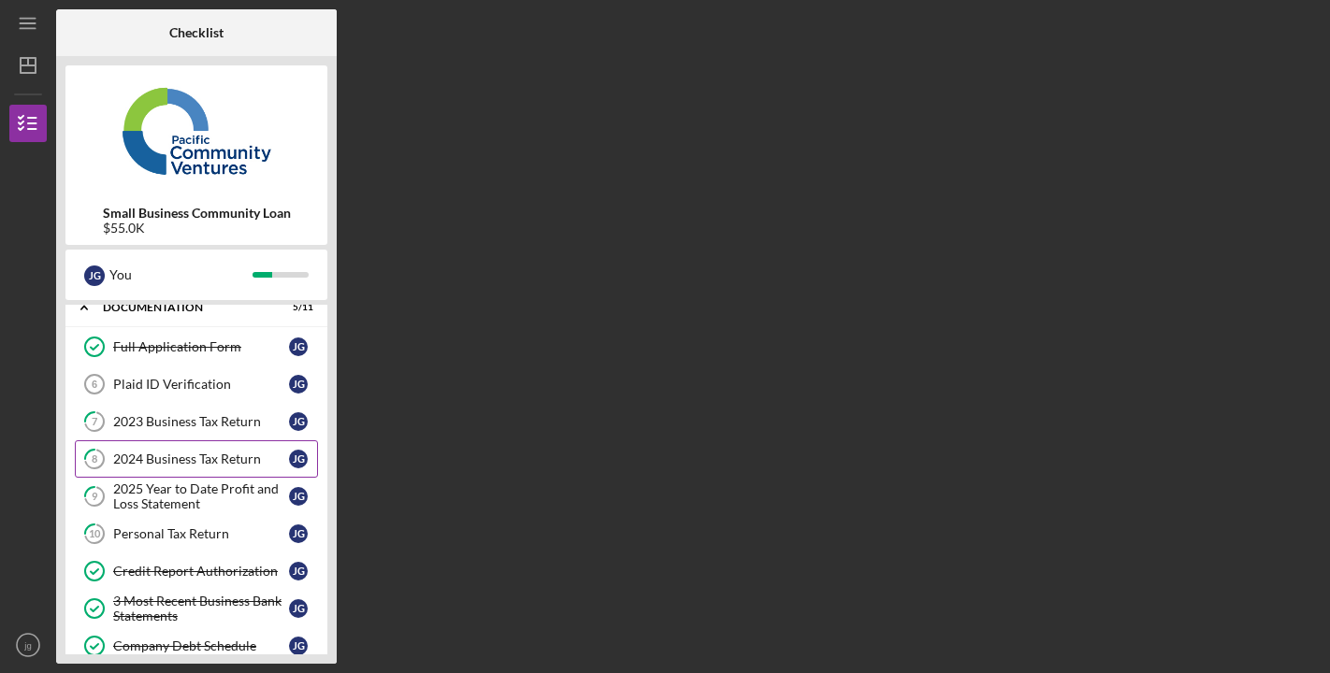
scroll to position [64, 0]
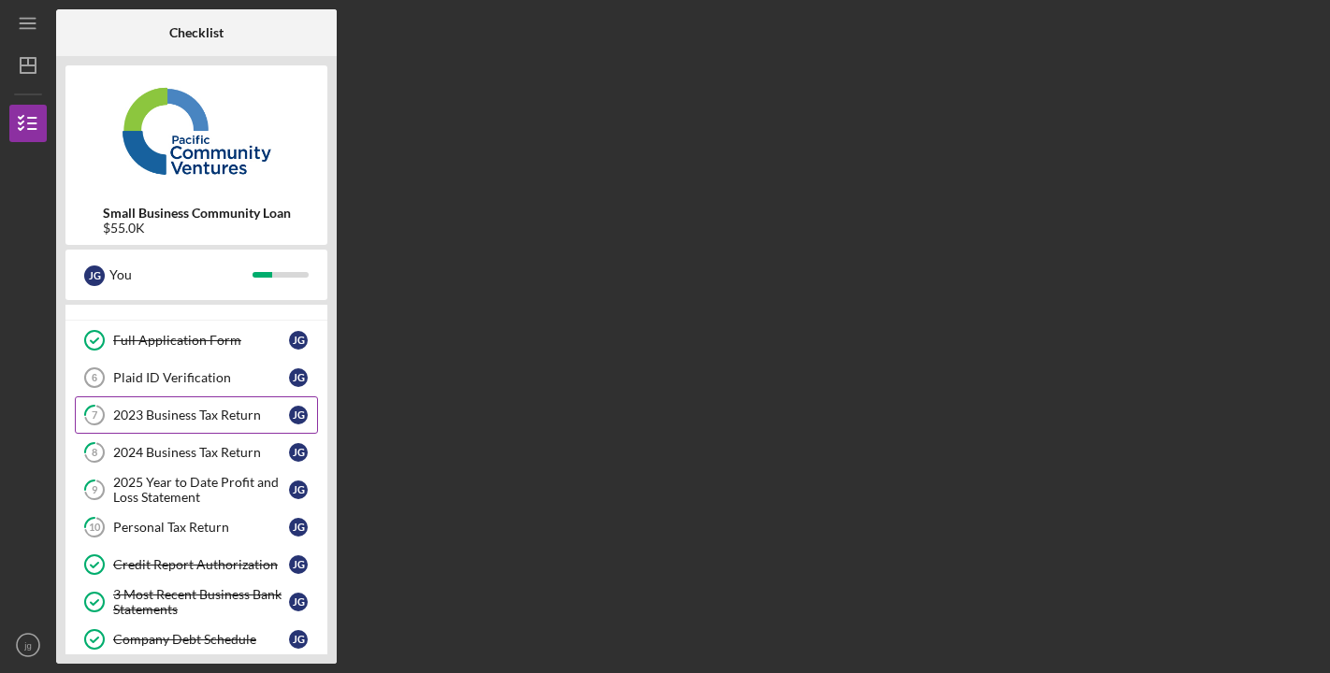
click at [202, 423] on link "7 2023 Business Tax Return [PERSON_NAME]" at bounding box center [196, 414] width 243 height 37
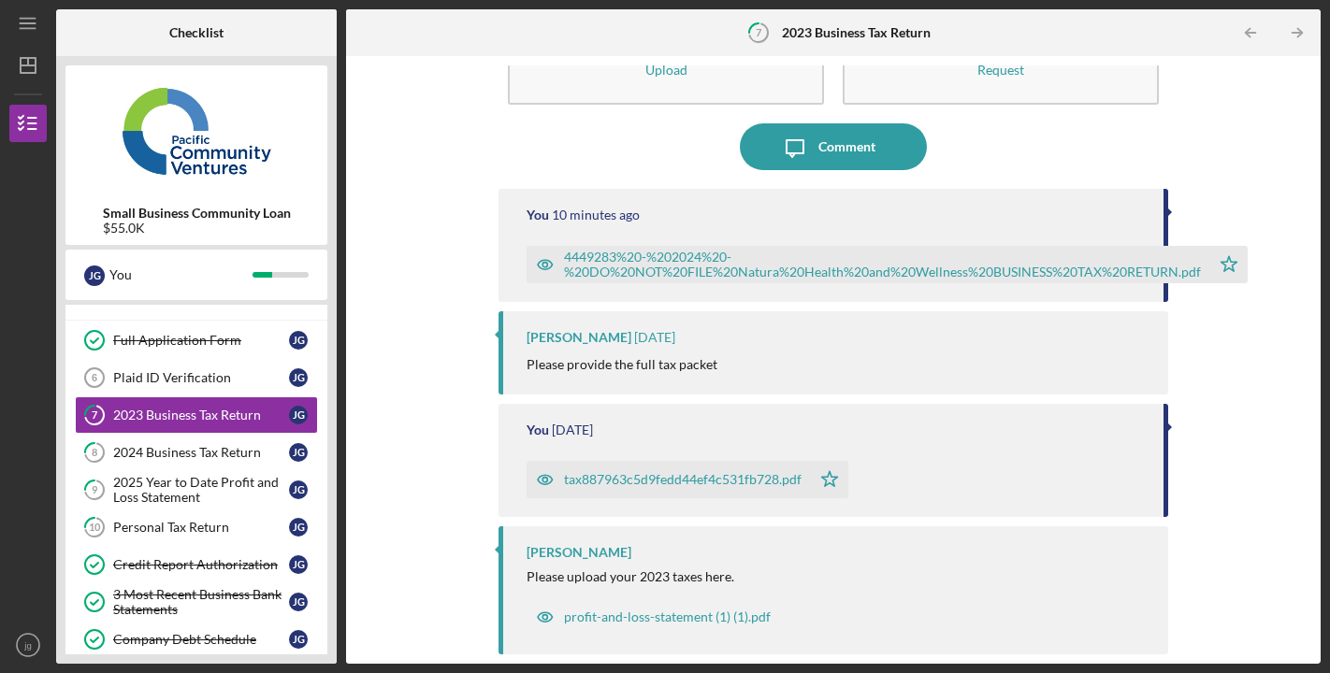
scroll to position [95, 0]
click at [565, 616] on div "profit-and-loss-statement (1) (1).pdf" at bounding box center [667, 618] width 207 height 15
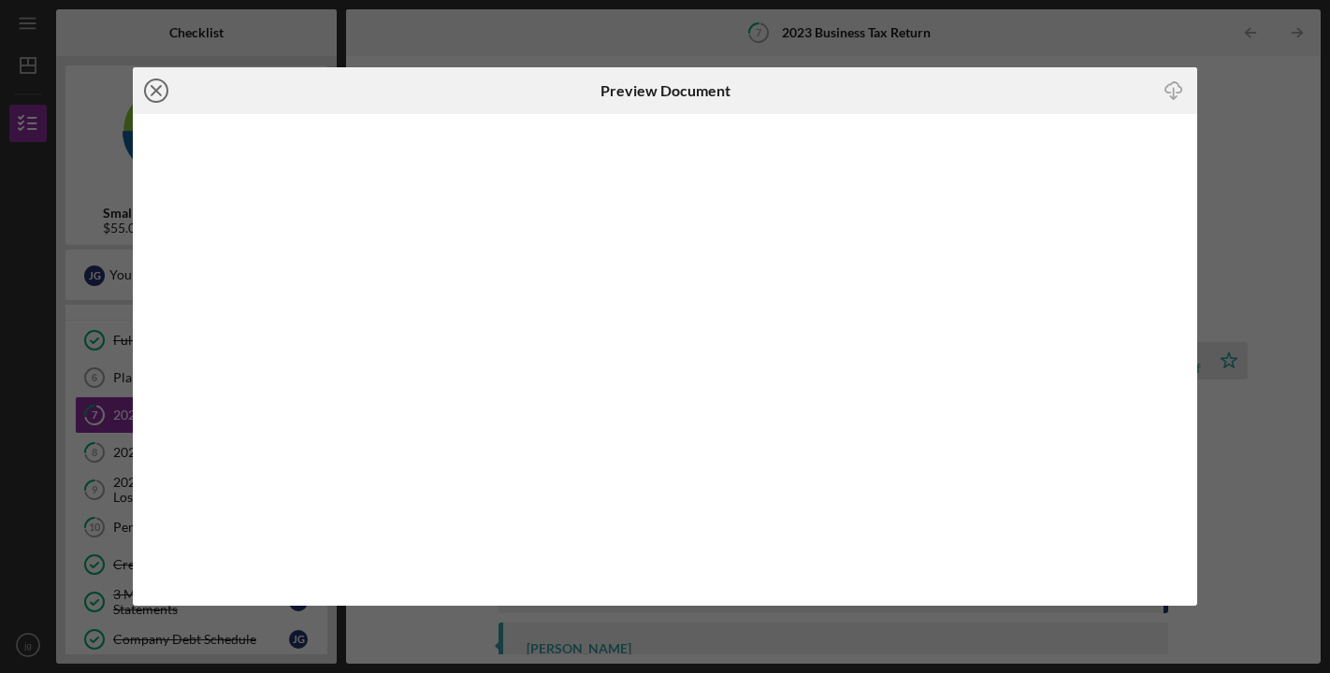
click at [159, 90] on icon "Icon/Close" at bounding box center [156, 90] width 47 height 47
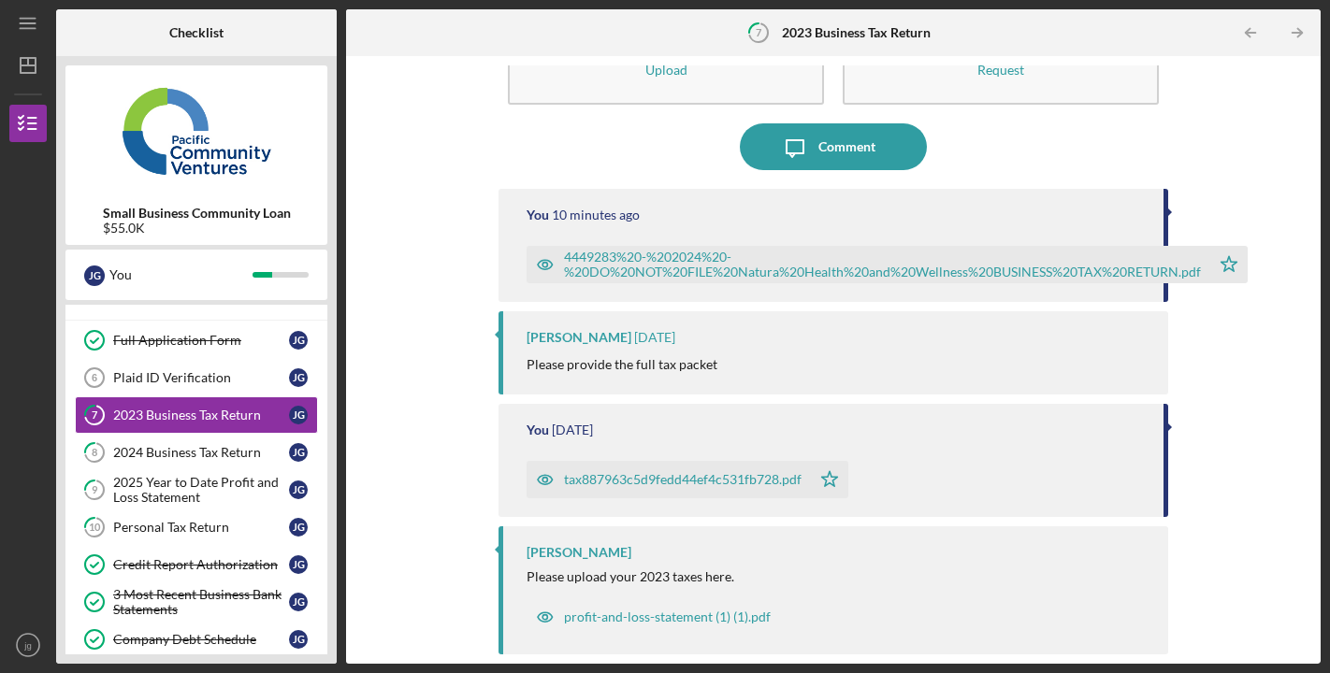
scroll to position [95, 0]
click at [610, 480] on div "tax887963c5d9fedd44ef4c531fb728.pdf" at bounding box center [683, 480] width 238 height 15
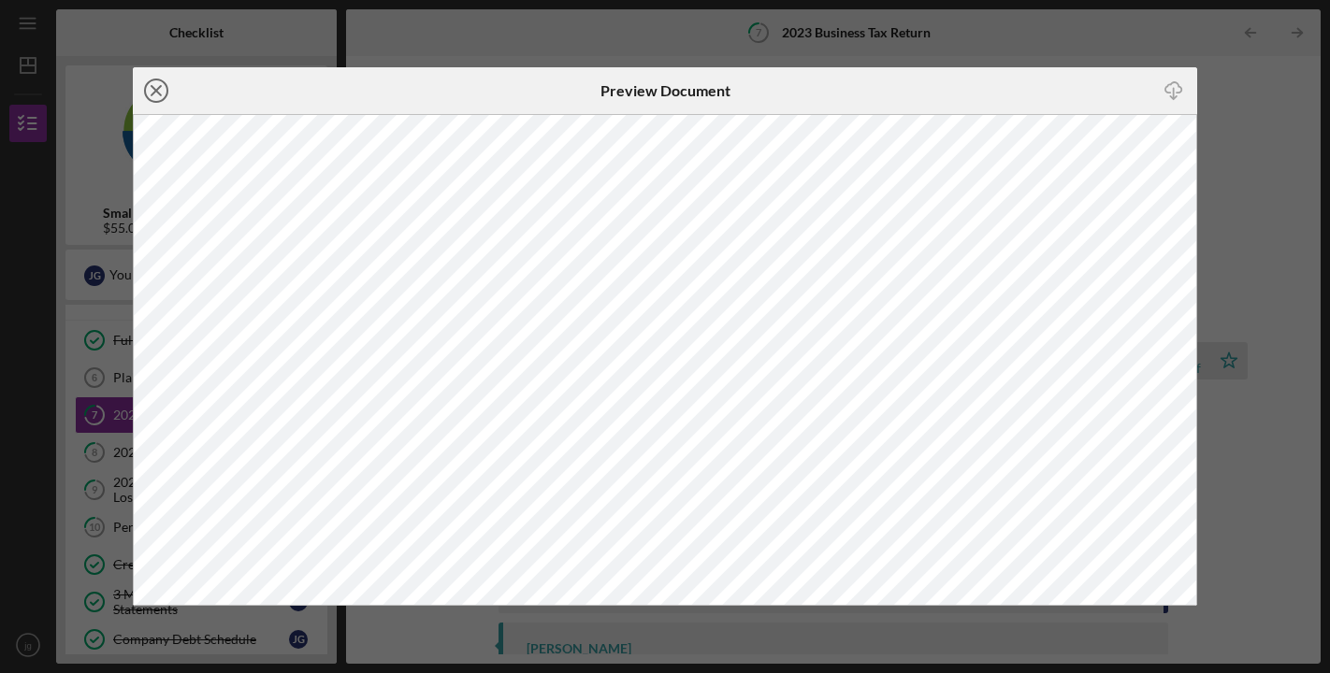
click at [151, 82] on icon "Icon/Close" at bounding box center [156, 90] width 47 height 47
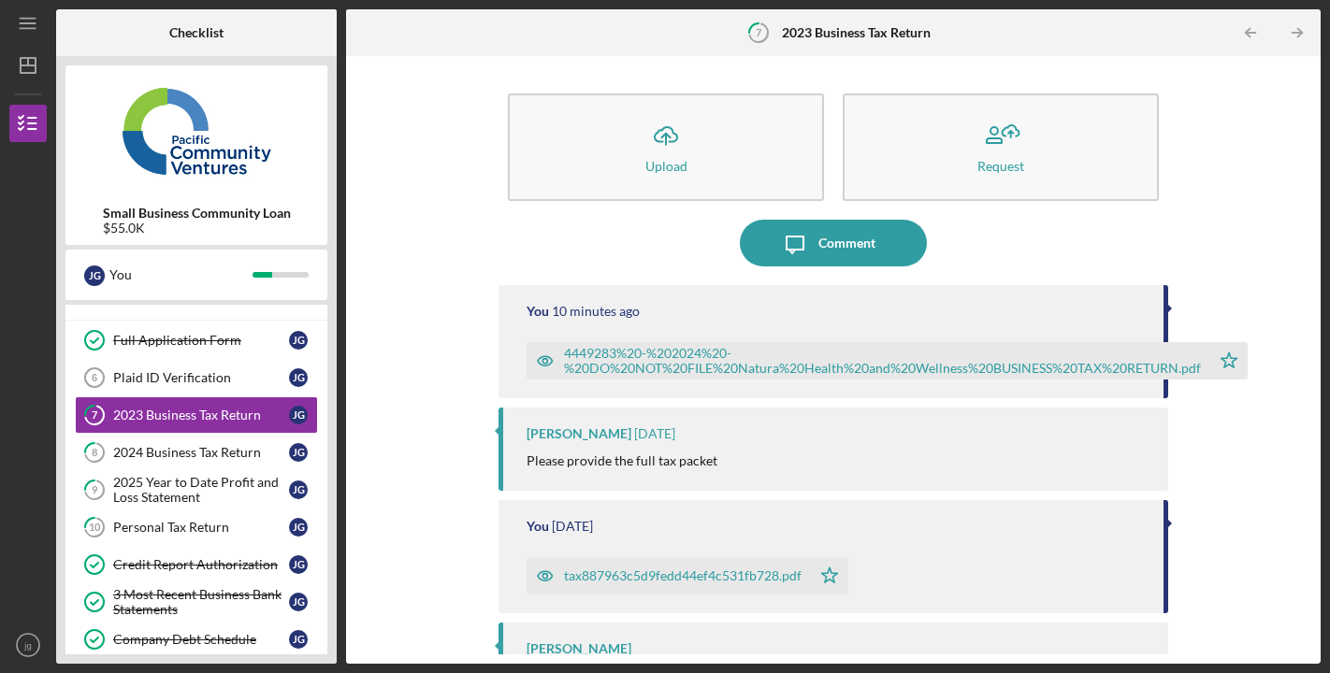
click at [587, 356] on div "4449283%20-%202024%20-%20DO%20NOT%20FILE%20Natura%20Health%20and%20Wellness%20B…" at bounding box center [882, 361] width 637 height 30
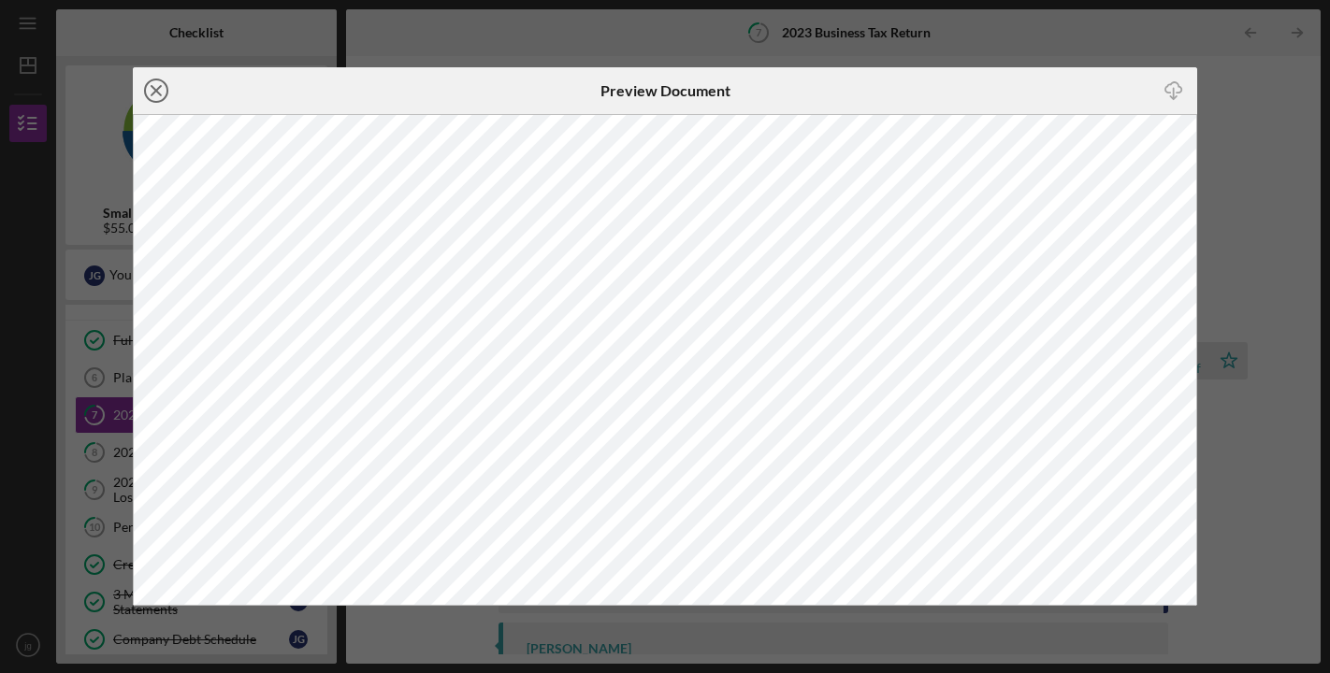
click at [154, 87] on icon "Icon/Close" at bounding box center [156, 90] width 47 height 47
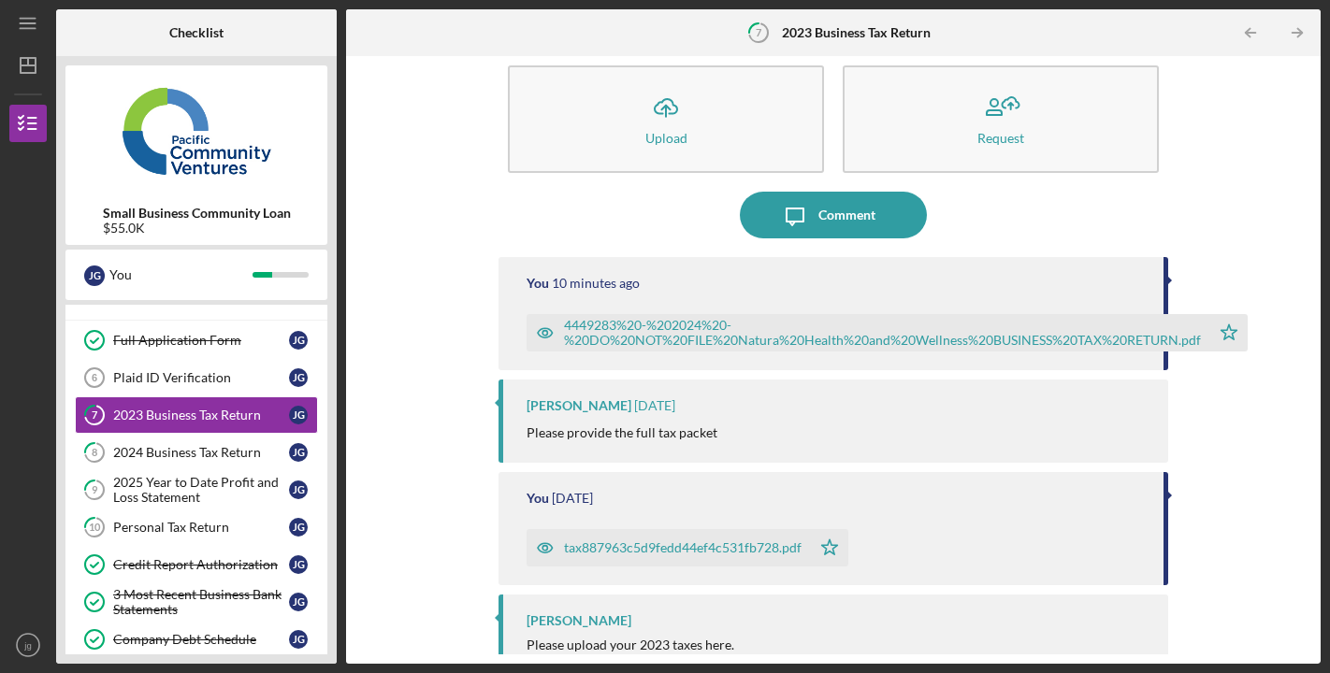
scroll to position [41, 0]
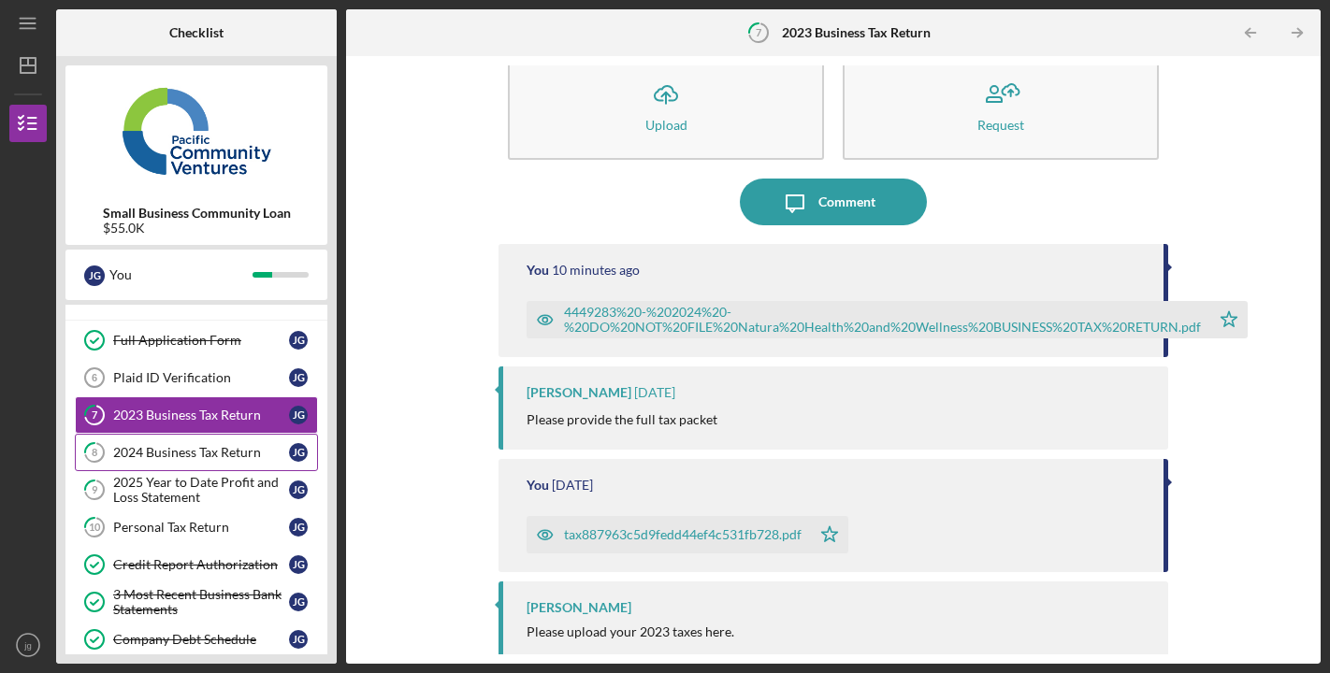
click at [217, 449] on div "2024 Business Tax Return" at bounding box center [201, 452] width 176 height 15
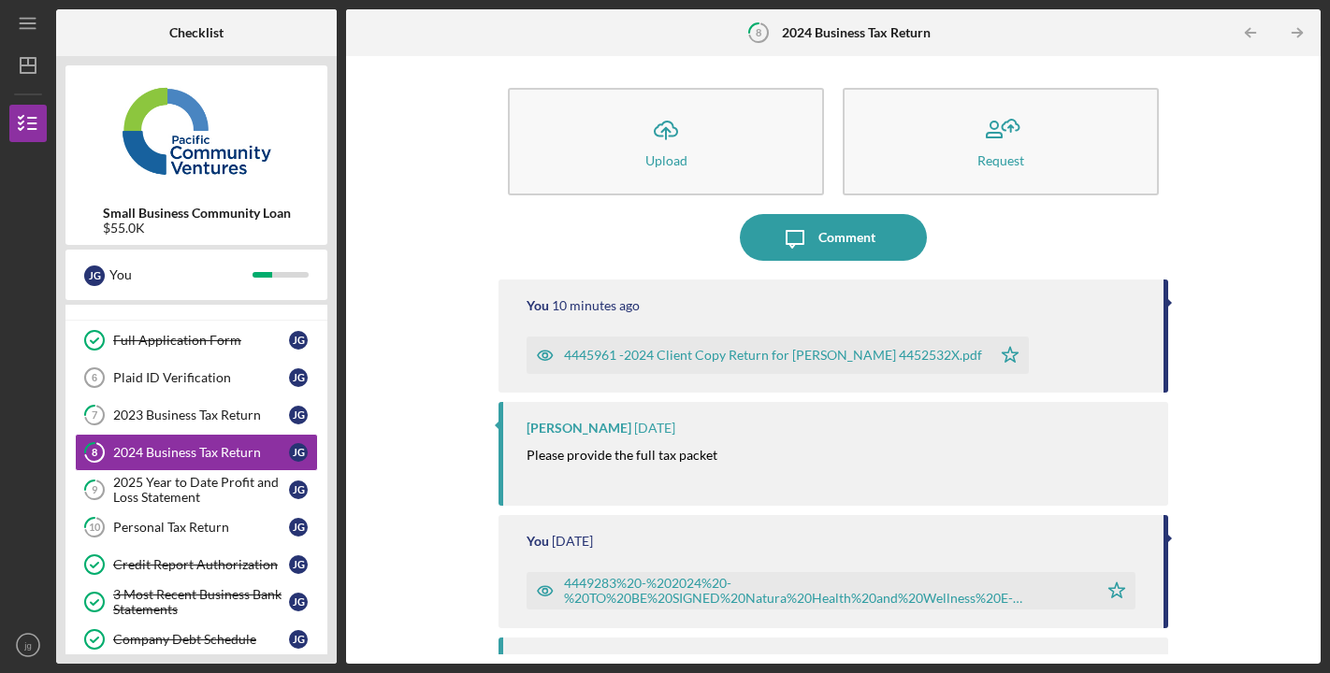
scroll to position [7, 0]
click at [223, 535] on link "10 Personal Tax Return [PERSON_NAME]" at bounding box center [196, 527] width 243 height 37
